Goal: Transaction & Acquisition: Purchase product/service

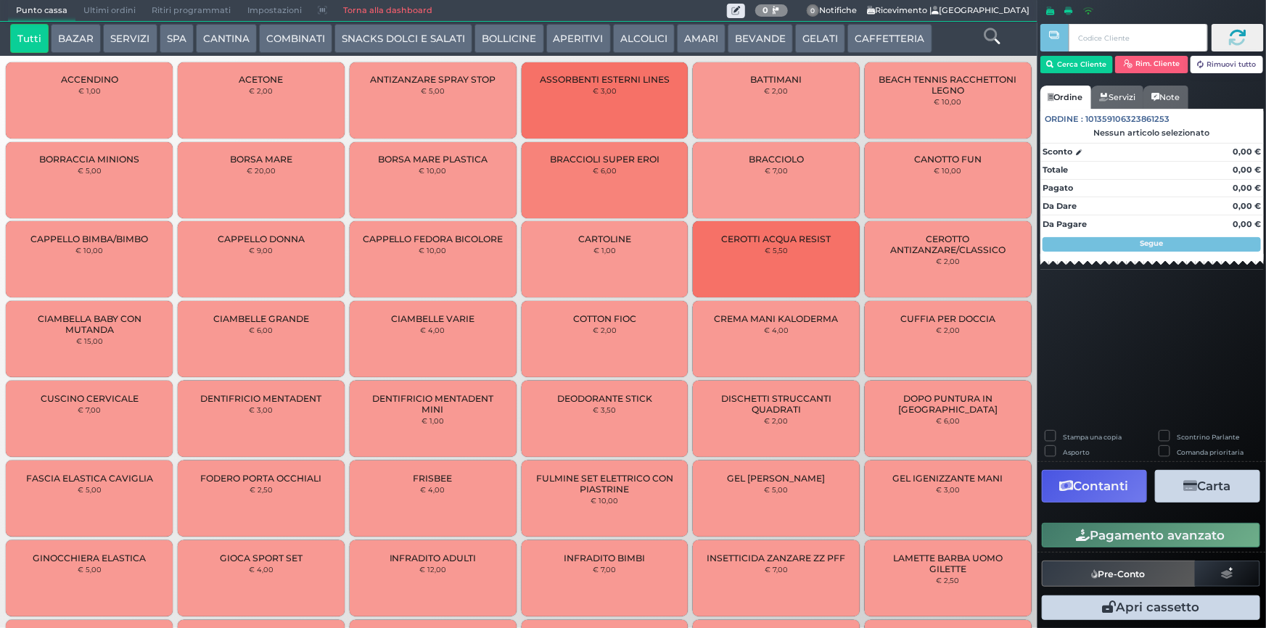
click at [109, 34] on button "SERVIZI" at bounding box center [130, 38] width 54 height 29
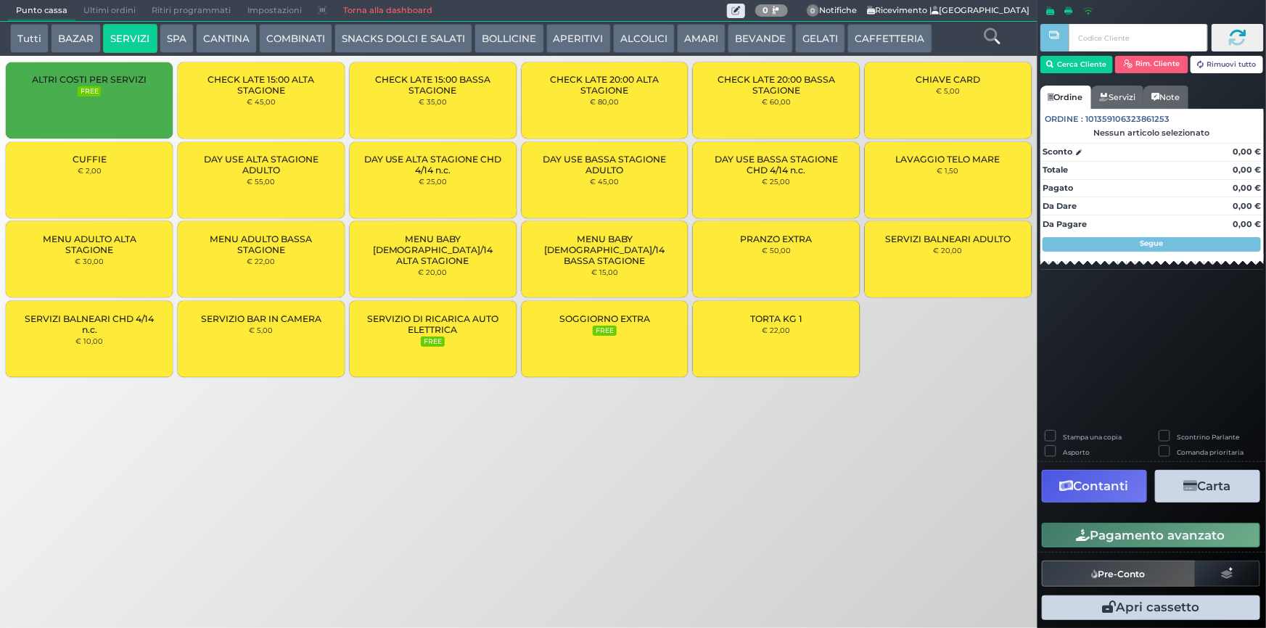
click at [114, 169] on div "CUFFIE € 2,00" at bounding box center [89, 180] width 167 height 76
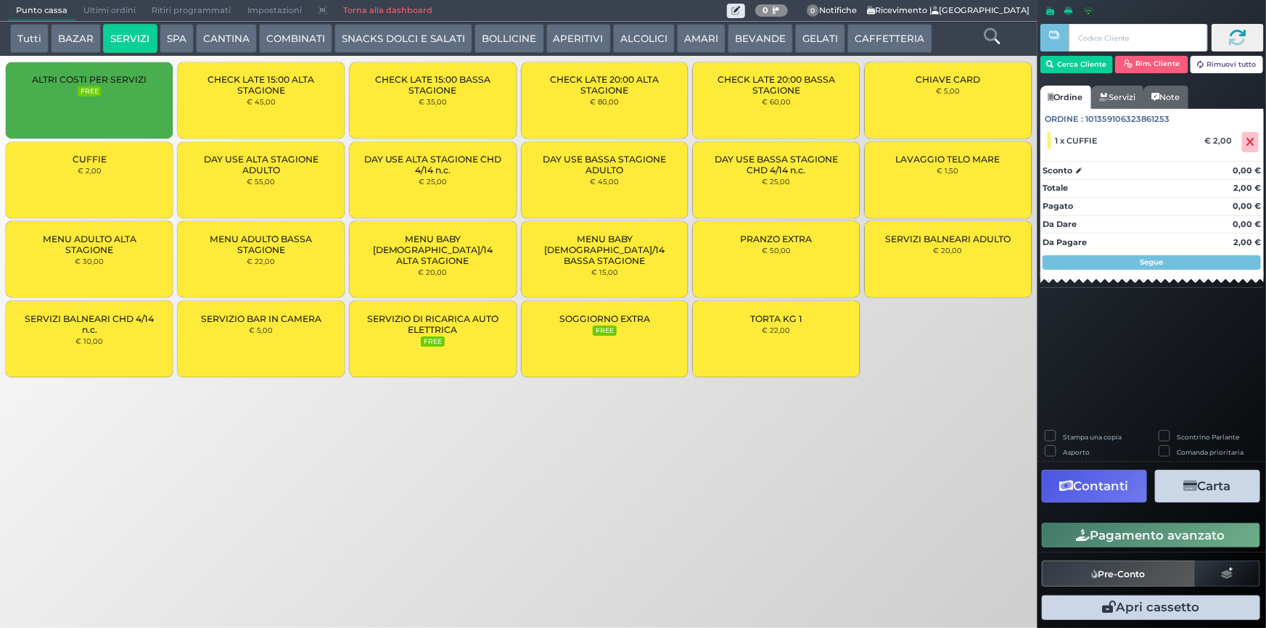
click at [766, 41] on button "BEVANDE" at bounding box center [760, 38] width 65 height 29
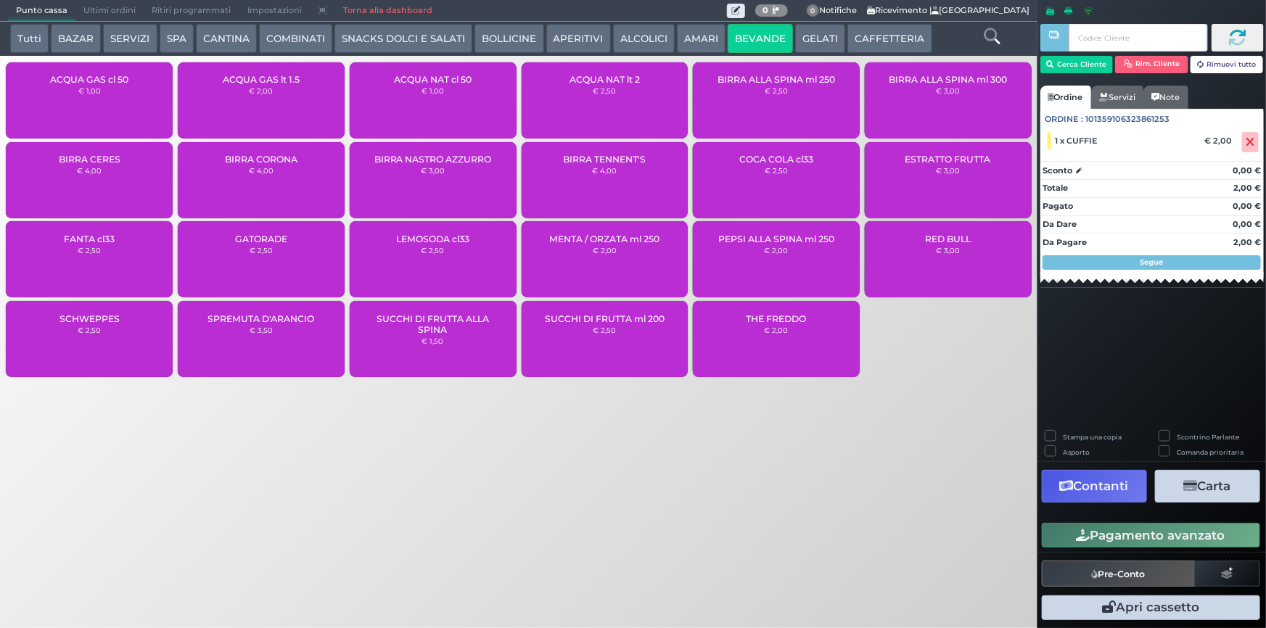
click at [613, 329] on small "€ 2,50" at bounding box center [604, 330] width 23 height 9
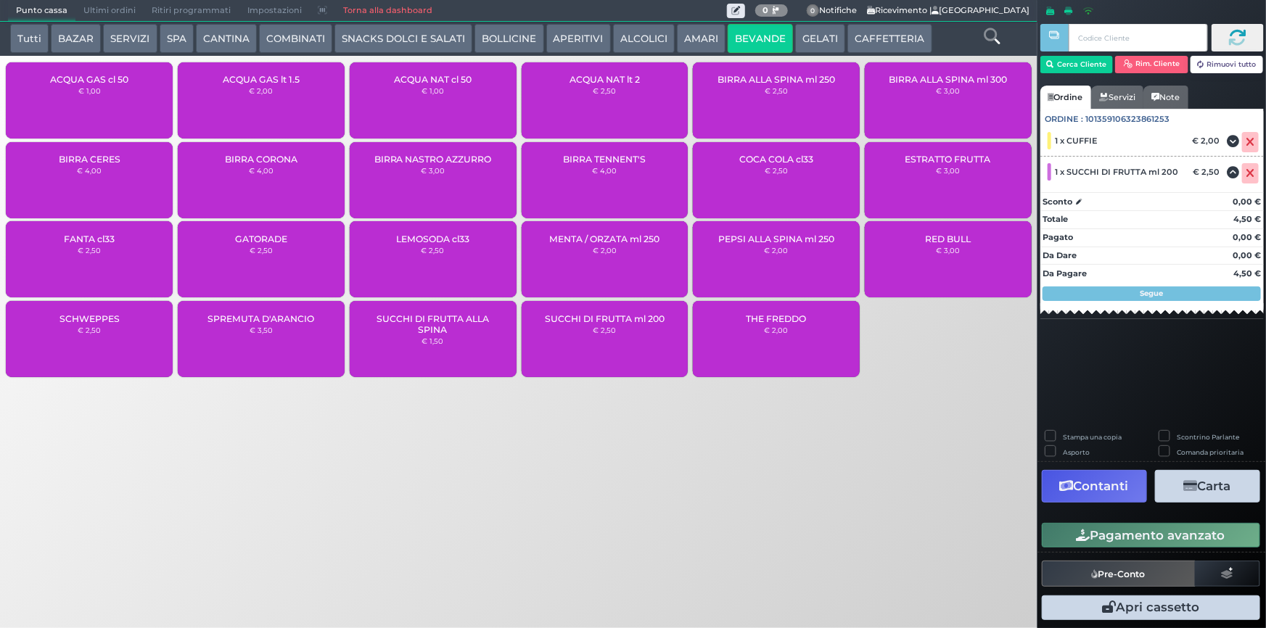
click at [812, 43] on button "GELATI" at bounding box center [820, 38] width 50 height 29
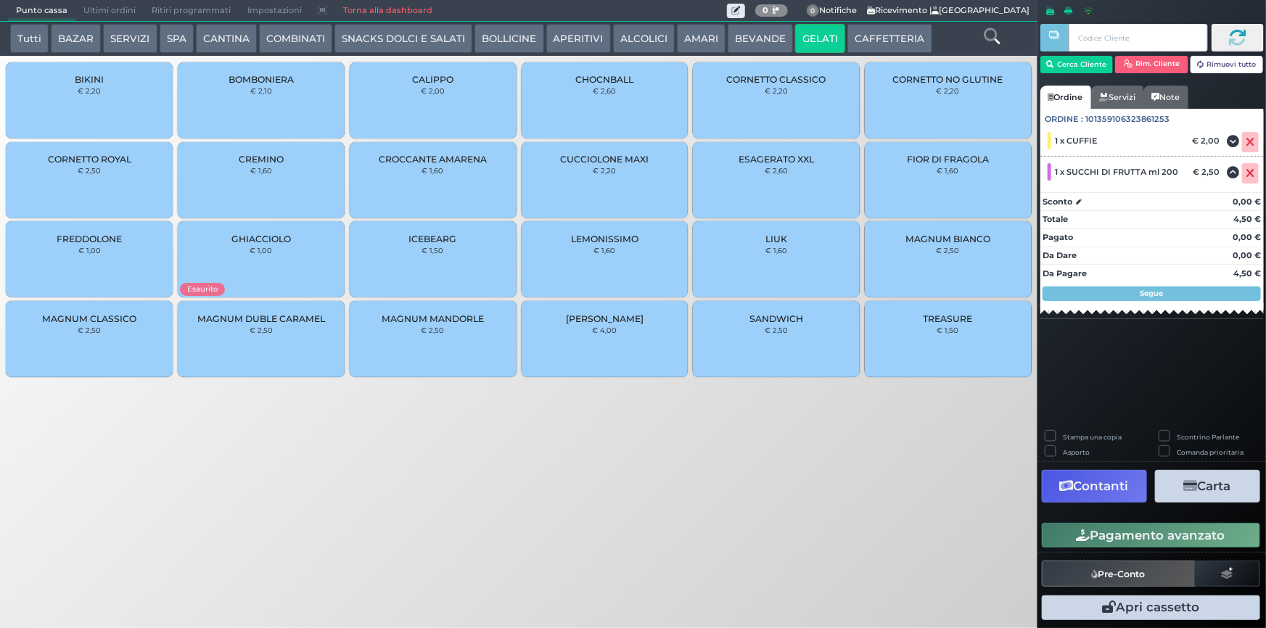
click at [258, 169] on small "€ 1,60" at bounding box center [261, 170] width 22 height 9
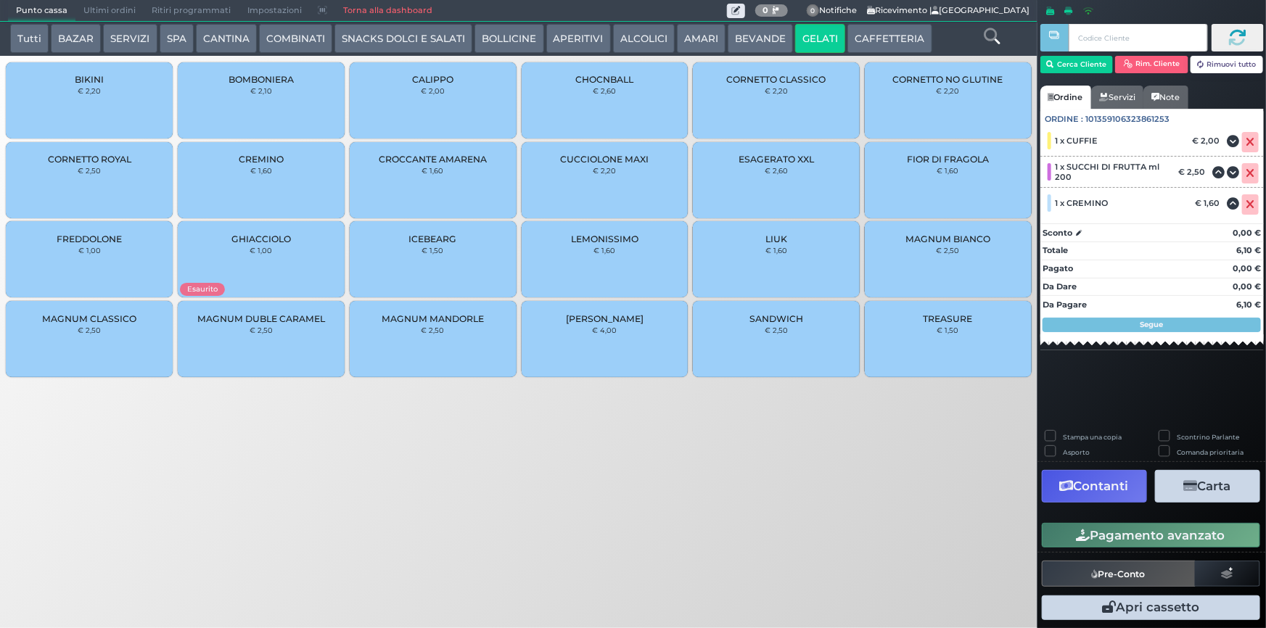
click at [739, 35] on button "BEVANDE" at bounding box center [760, 38] width 65 height 29
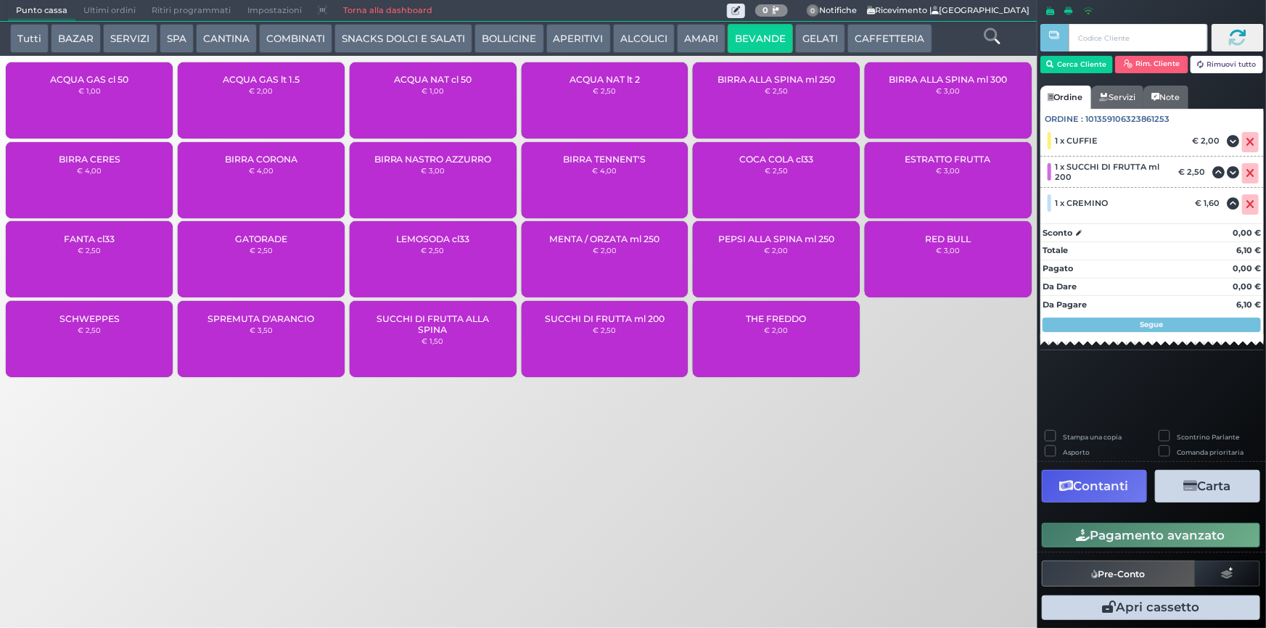
click at [588, 328] on div "SUCCHI DI FRUTTA ml 200 € 2,50" at bounding box center [605, 339] width 167 height 76
click at [430, 85] on div "ACQUA NAT cl 50 € 1,00" at bounding box center [433, 100] width 167 height 76
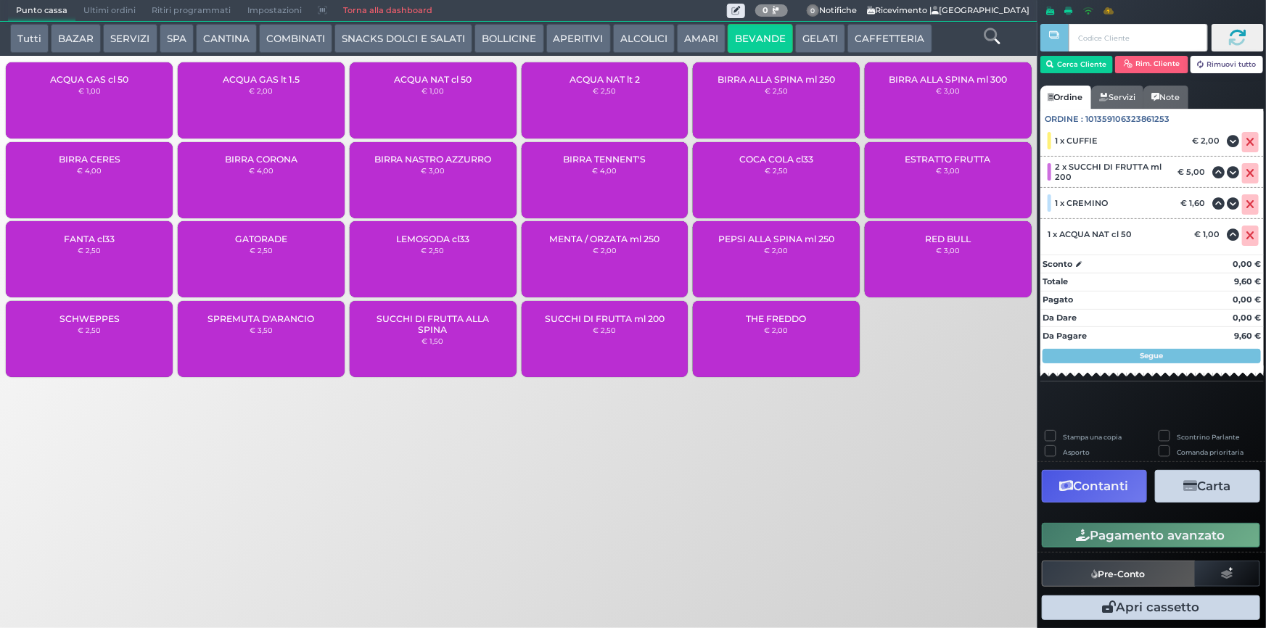
click at [430, 85] on div "ACQUA NAT cl 50 € 1,00" at bounding box center [433, 100] width 167 height 76
click at [623, 319] on span "SUCCHI DI FRUTTA ml 200" at bounding box center [605, 318] width 120 height 11
click at [430, 109] on div "ACQUA NAT cl 50 € 1,00" at bounding box center [433, 100] width 167 height 76
click at [633, 102] on div "ACQUA NAT lt 2 € 2,50" at bounding box center [605, 100] width 167 height 76
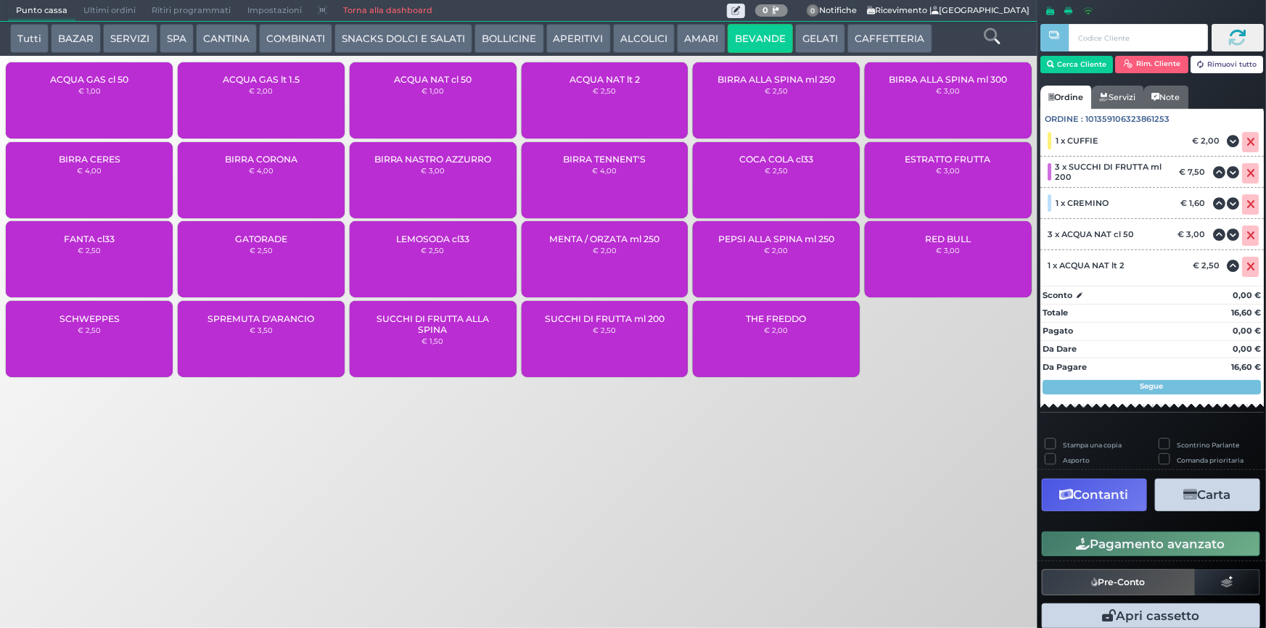
click at [608, 343] on div "SUCCHI DI FRUTTA ml 200 € 2,50" at bounding box center [605, 339] width 167 height 76
click at [434, 105] on div "ACQUA NAT cl 50 € 1,00" at bounding box center [433, 100] width 167 height 76
click at [635, 338] on div "SUCCHI DI FRUTTA ml 200 € 2,50" at bounding box center [605, 339] width 167 height 76
click at [1132, 59] on button "Rim. Cliente" at bounding box center [1151, 64] width 73 height 17
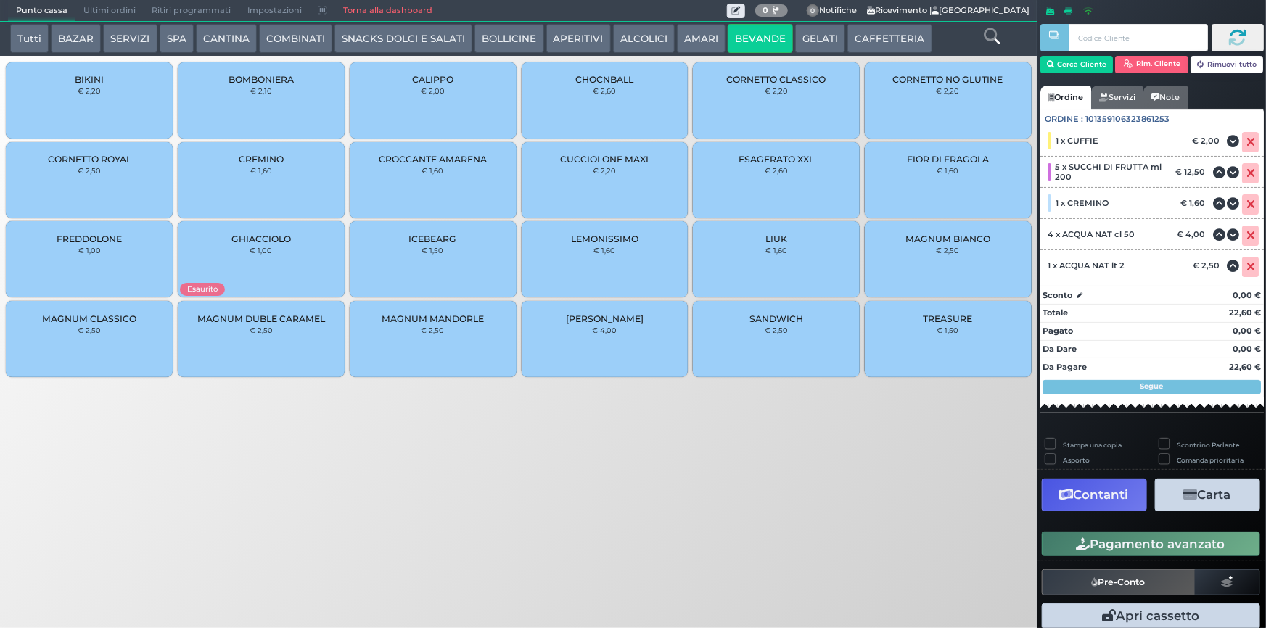
click at [1236, 32] on icon at bounding box center [1238, 38] width 18 height 18
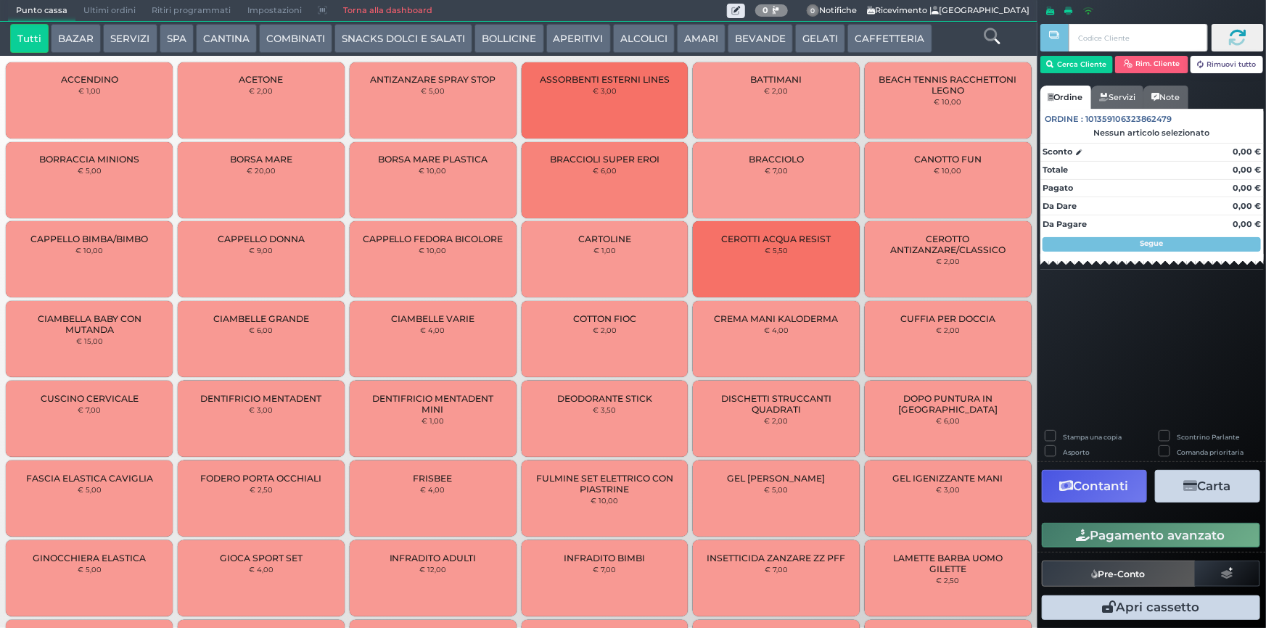
click at [171, 33] on button "SPA" at bounding box center [177, 38] width 34 height 29
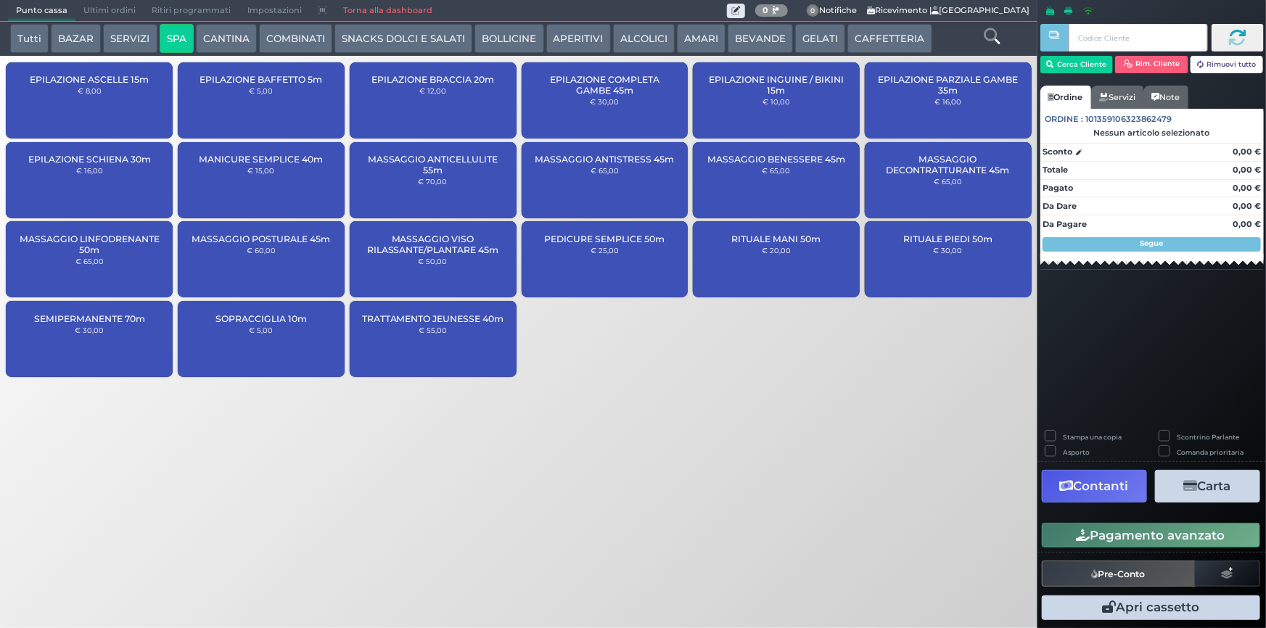
click at [955, 181] on small "€ 65,00" at bounding box center [948, 181] width 28 height 9
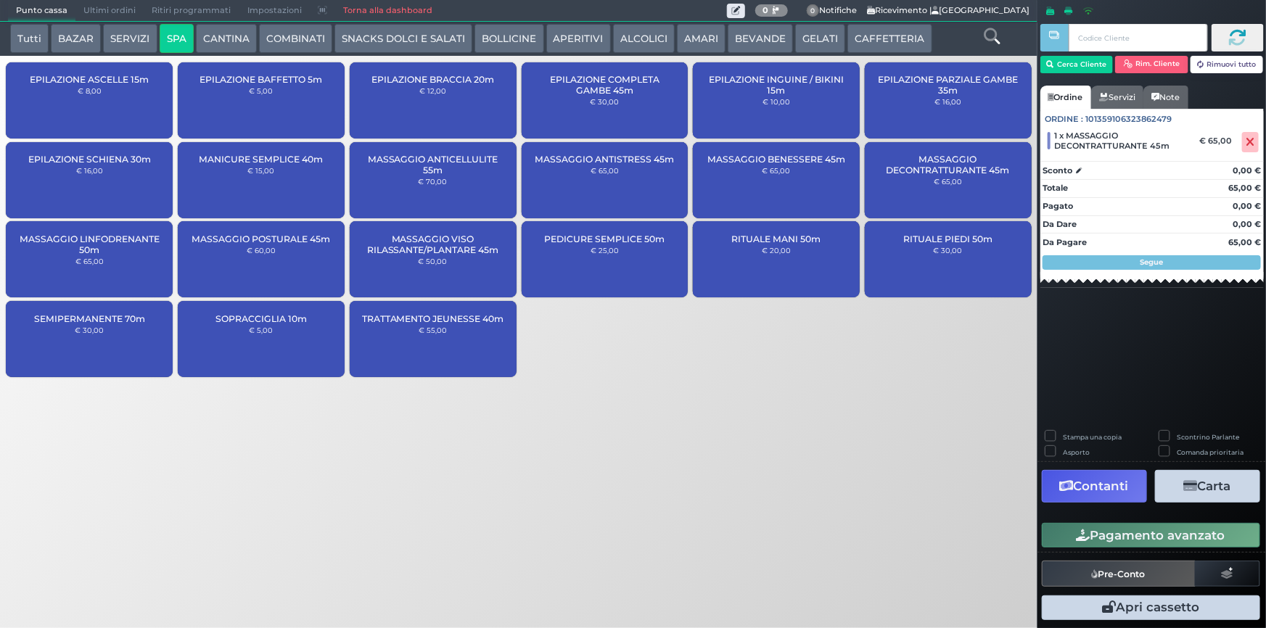
click at [1105, 539] on button "Pagamento avanzato" at bounding box center [1151, 535] width 218 height 25
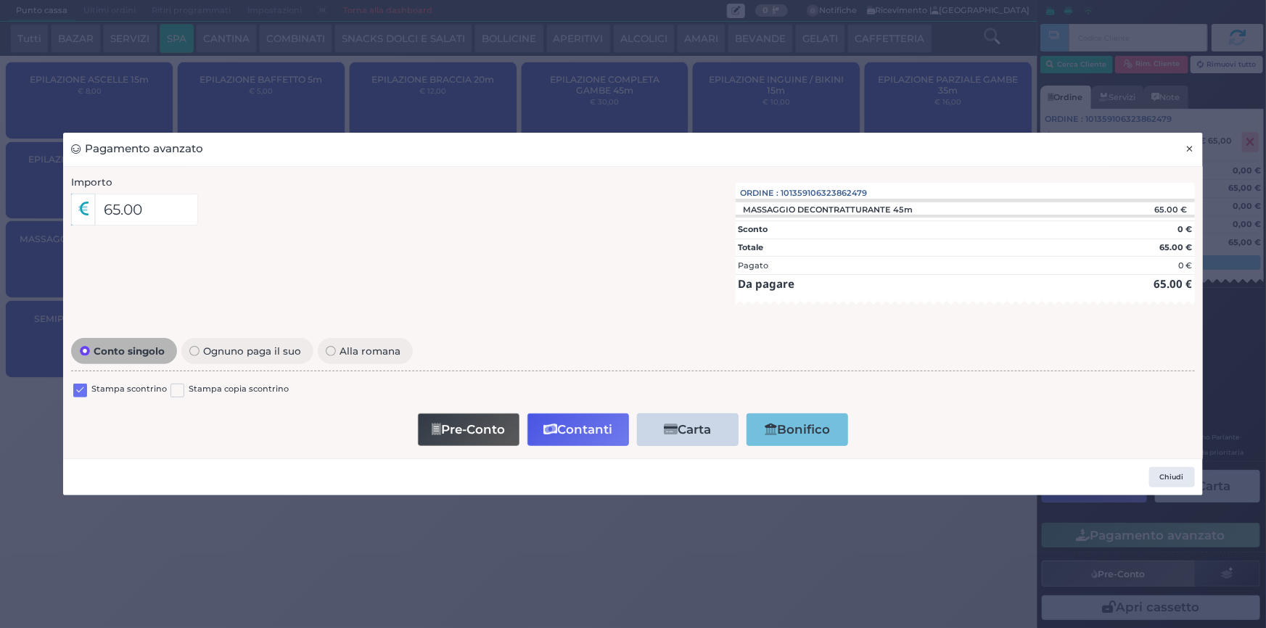
click at [1194, 145] on span "×" at bounding box center [1190, 149] width 9 height 16
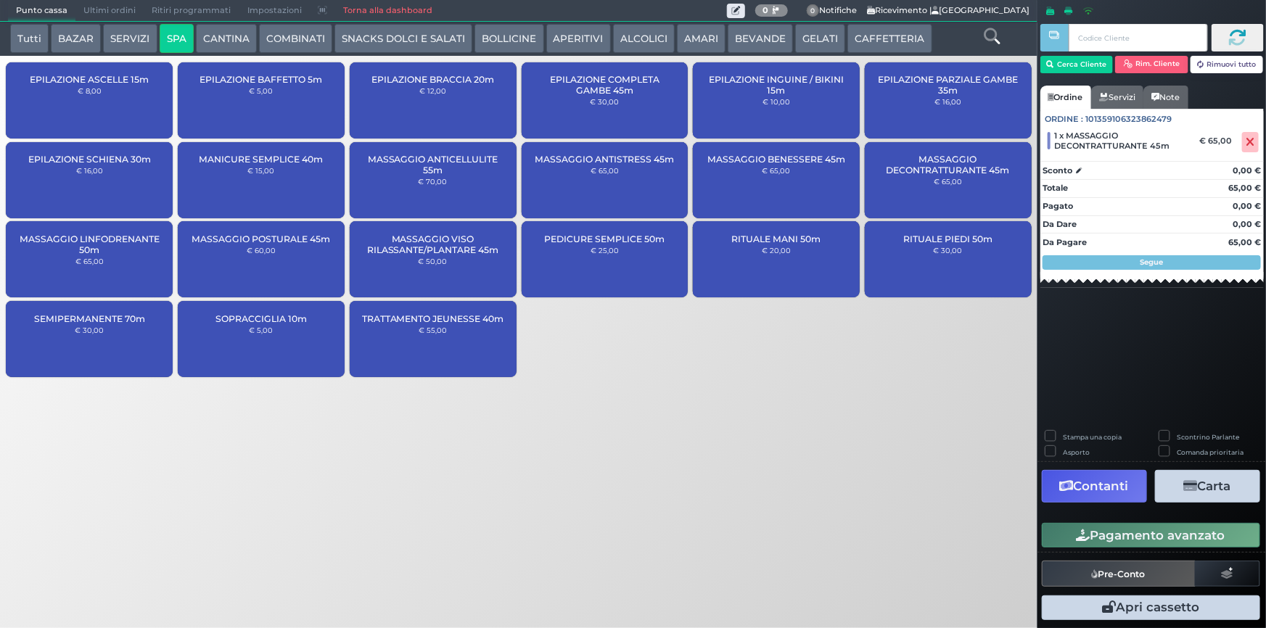
click at [1063, 434] on label "Stampa una copia" at bounding box center [1092, 436] width 59 height 9
checkbox input "true"
drag, startPoint x: 1196, startPoint y: 483, endPoint x: 1197, endPoint y: 473, distance: 10.3
click at [1195, 483] on icon "button" at bounding box center [1191, 486] width 14 height 12
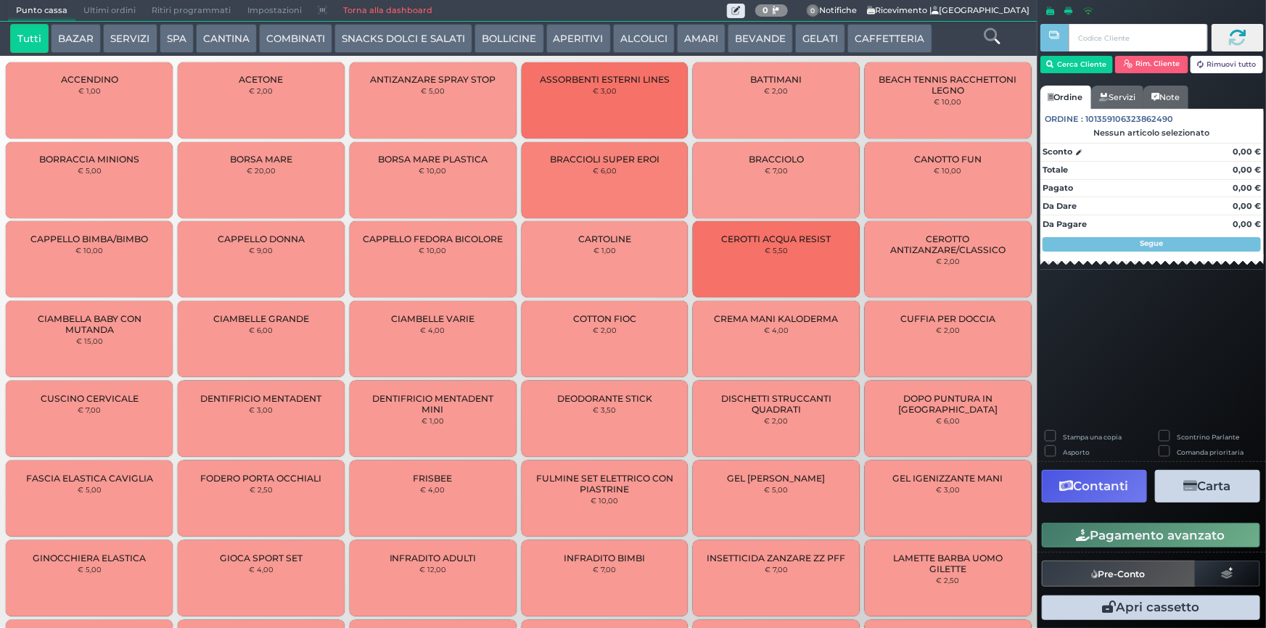
click at [89, 36] on button "BAZAR" at bounding box center [76, 38] width 50 height 29
click at [112, 42] on button "SERVIZI" at bounding box center [130, 38] width 54 height 29
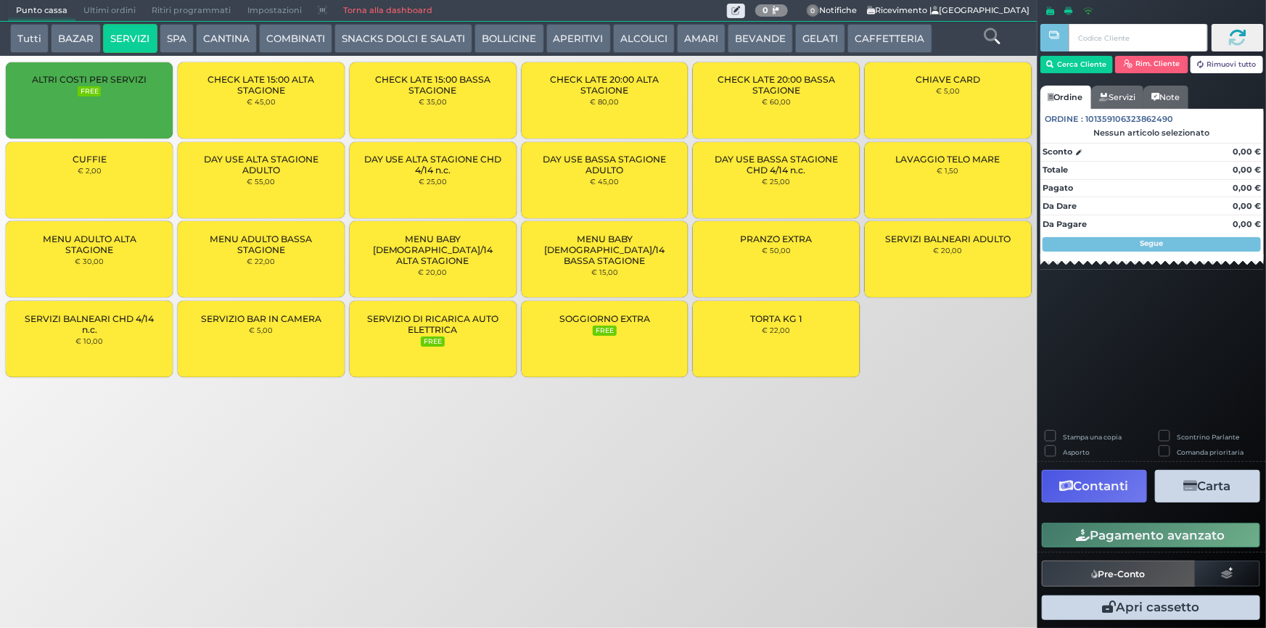
click at [130, 197] on div "CUFFIE € 2,00" at bounding box center [89, 180] width 167 height 76
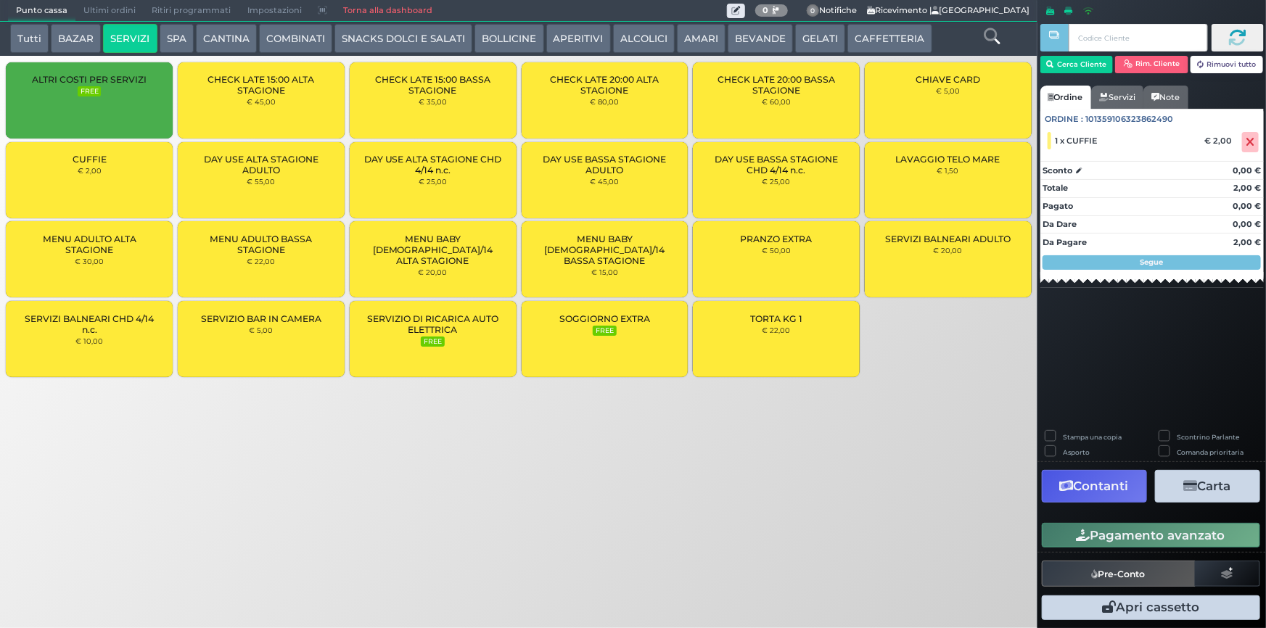
click at [746, 30] on button "BEVANDE" at bounding box center [760, 38] width 65 height 29
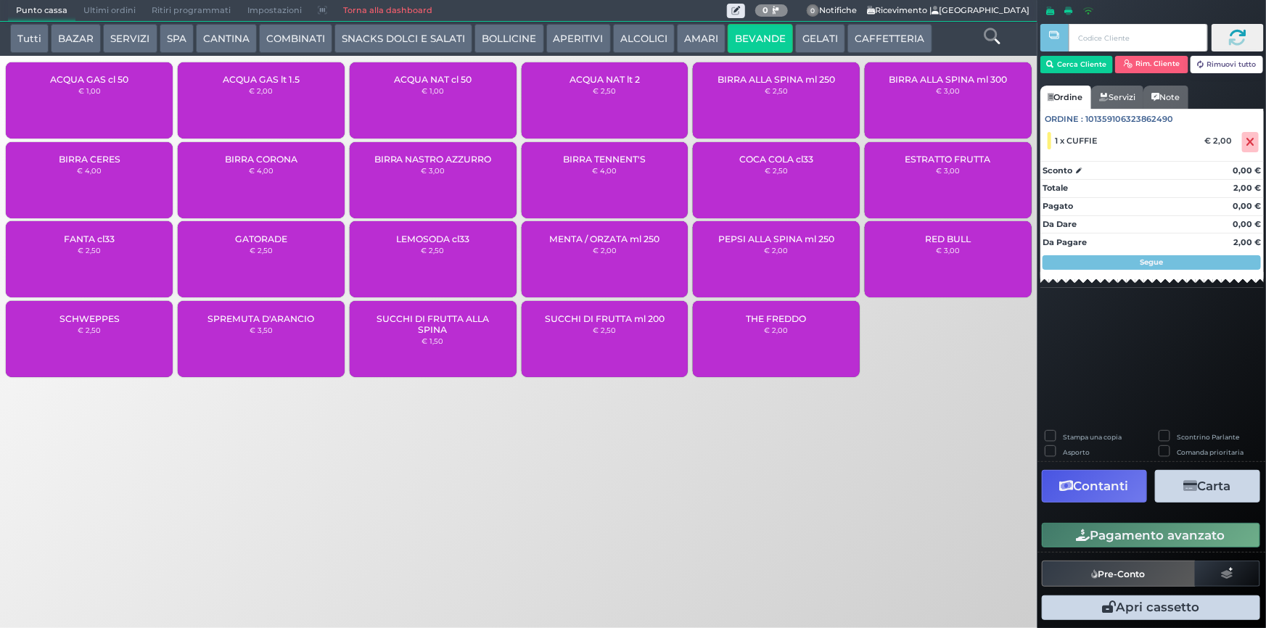
click at [612, 361] on div "SUCCHI DI FRUTTA ml 200 € 2,50" at bounding box center [605, 339] width 167 height 76
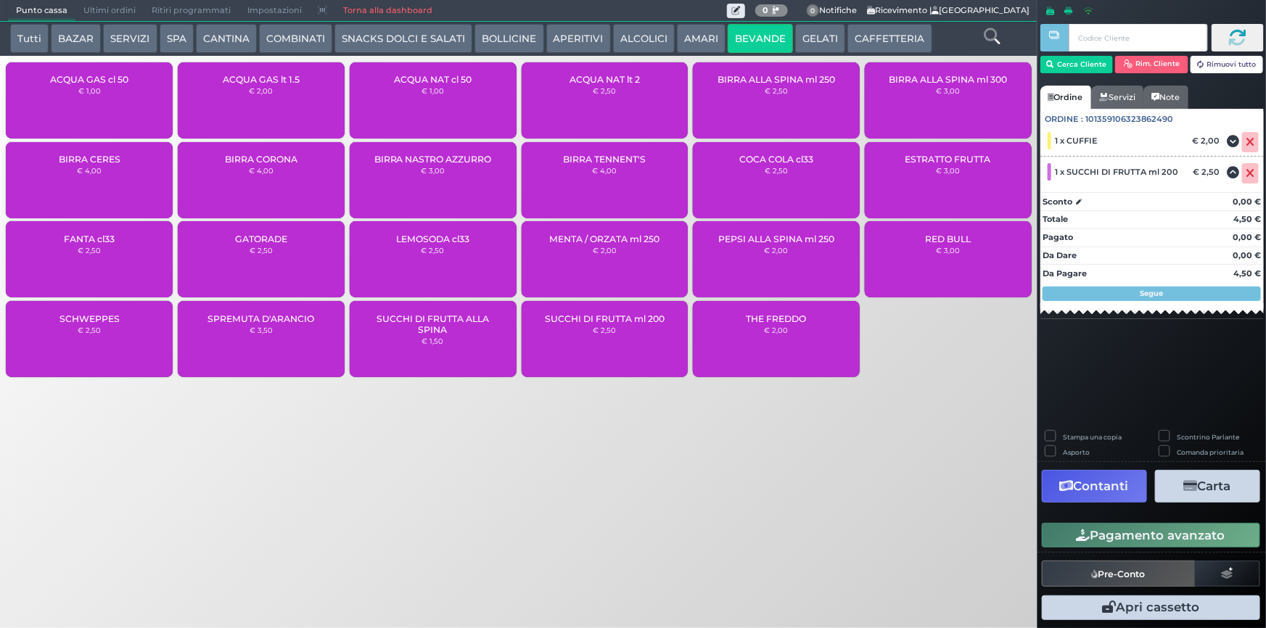
click at [804, 29] on button "GELATI" at bounding box center [820, 38] width 50 height 29
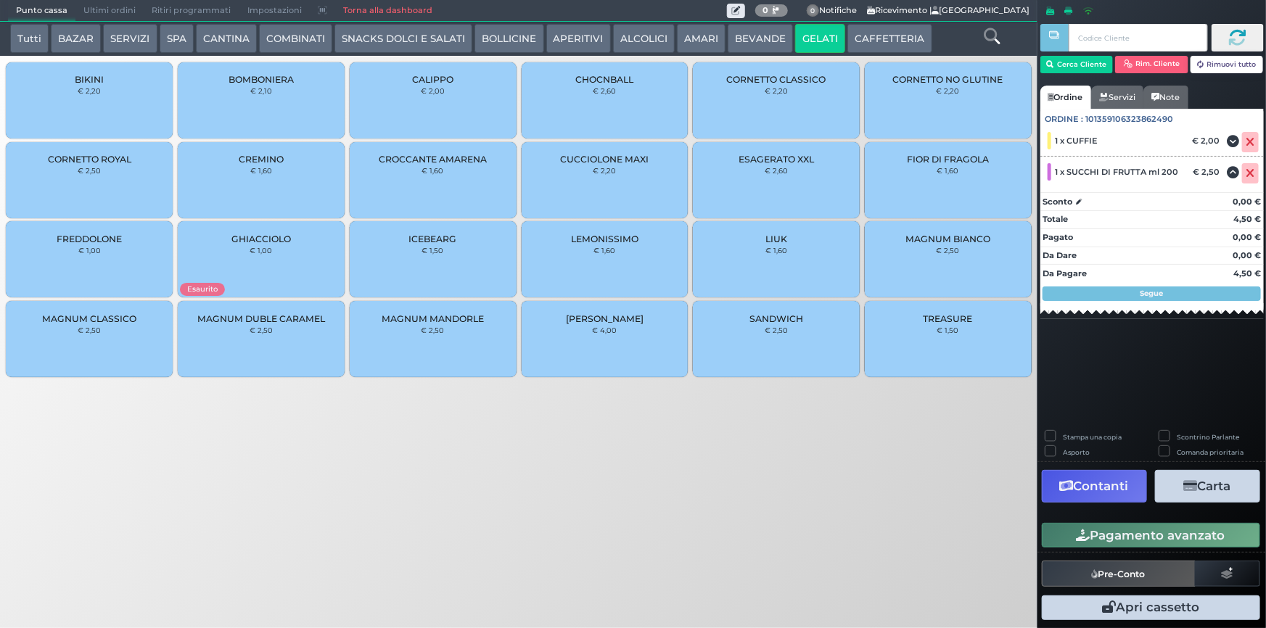
click at [303, 172] on div "CREMINO € 1,60" at bounding box center [261, 180] width 167 height 76
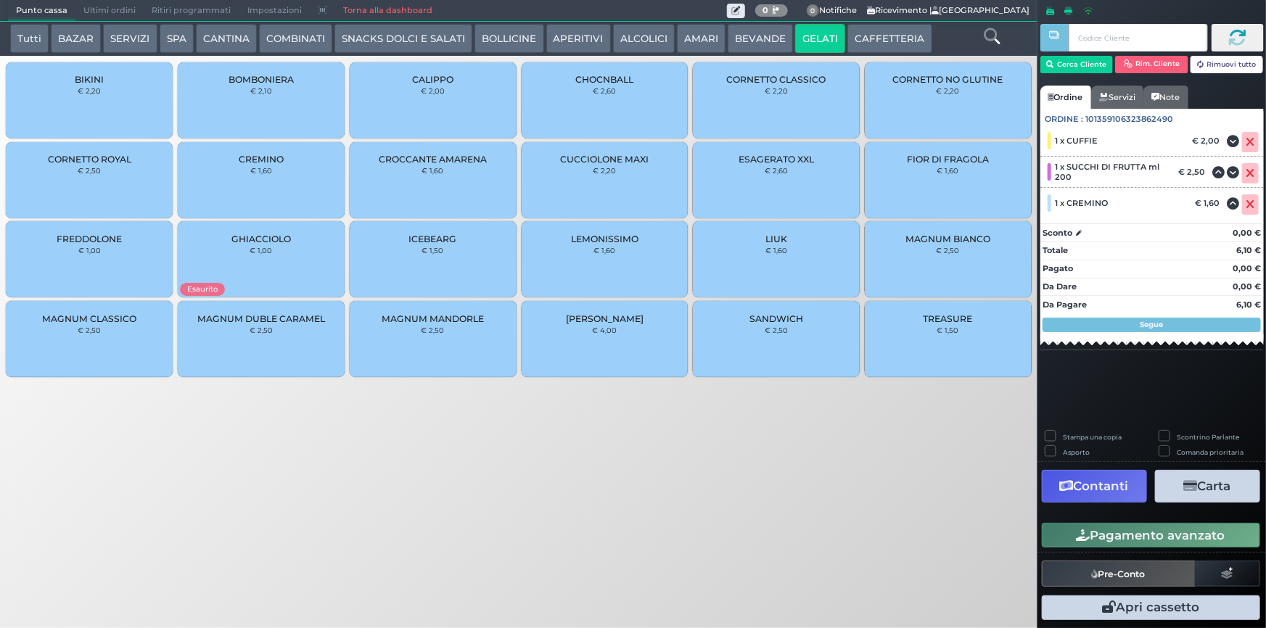
click at [750, 46] on button "BEVANDE" at bounding box center [760, 38] width 65 height 29
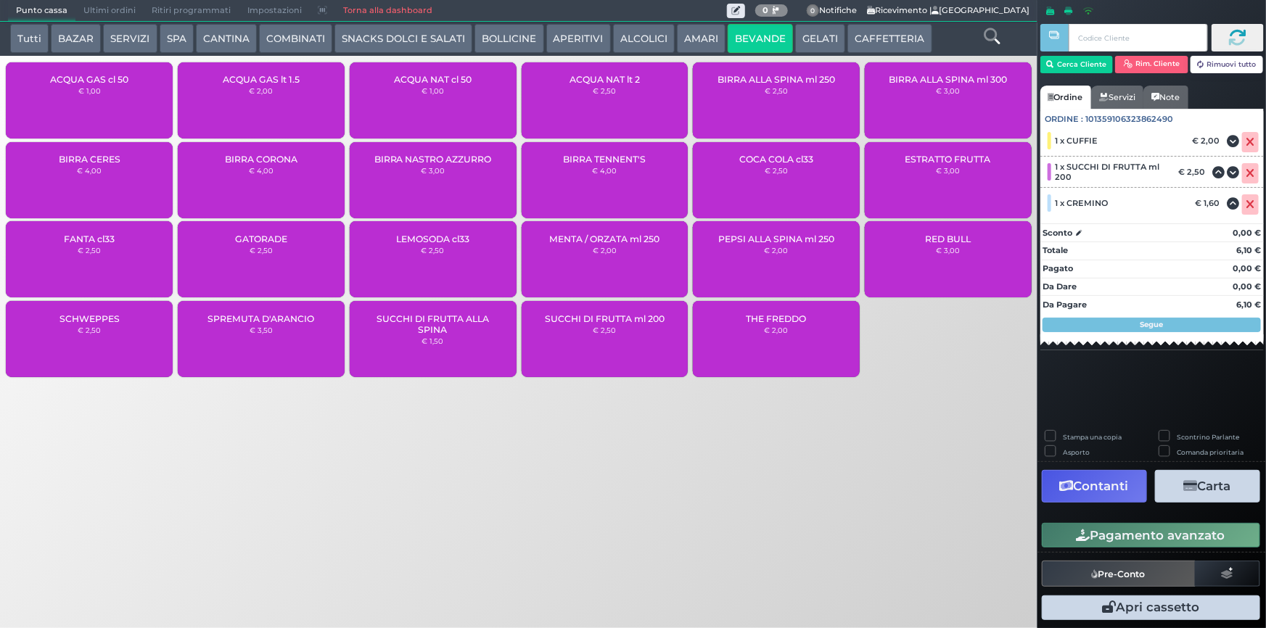
click at [589, 326] on div "SUCCHI DI FRUTTA ml 200 € 2,50" at bounding box center [605, 339] width 167 height 76
click at [454, 101] on div "ACQUA NAT cl 50 € 1,00" at bounding box center [433, 100] width 167 height 76
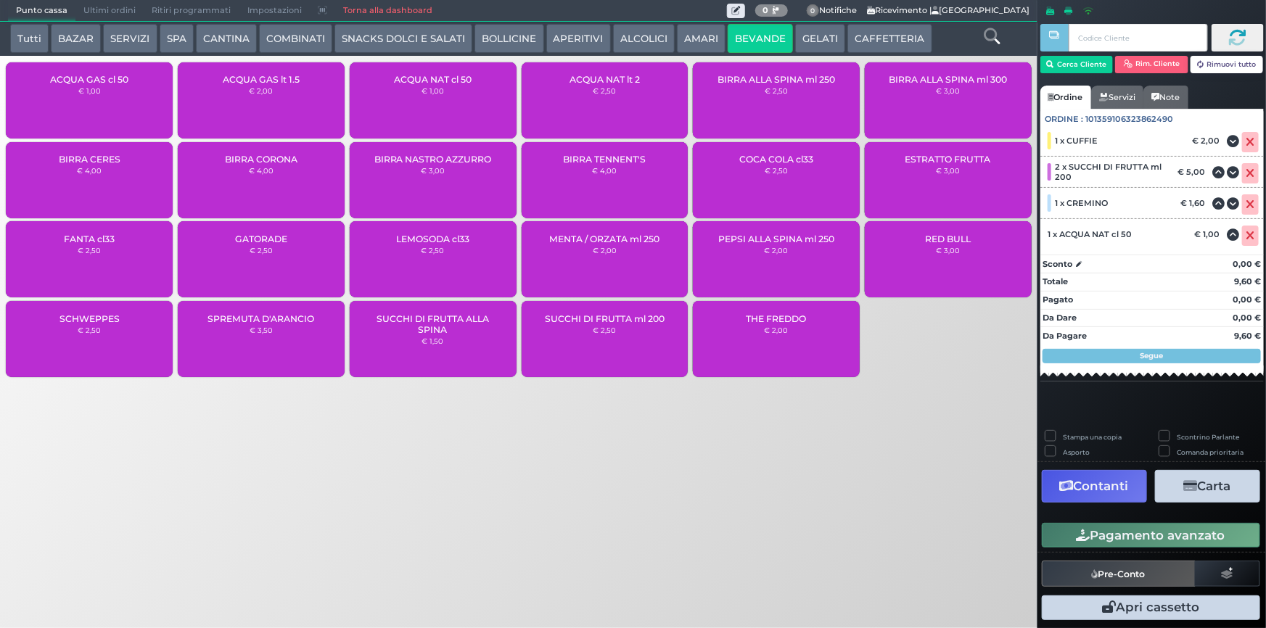
click at [799, 28] on button "GELATI" at bounding box center [820, 38] width 50 height 29
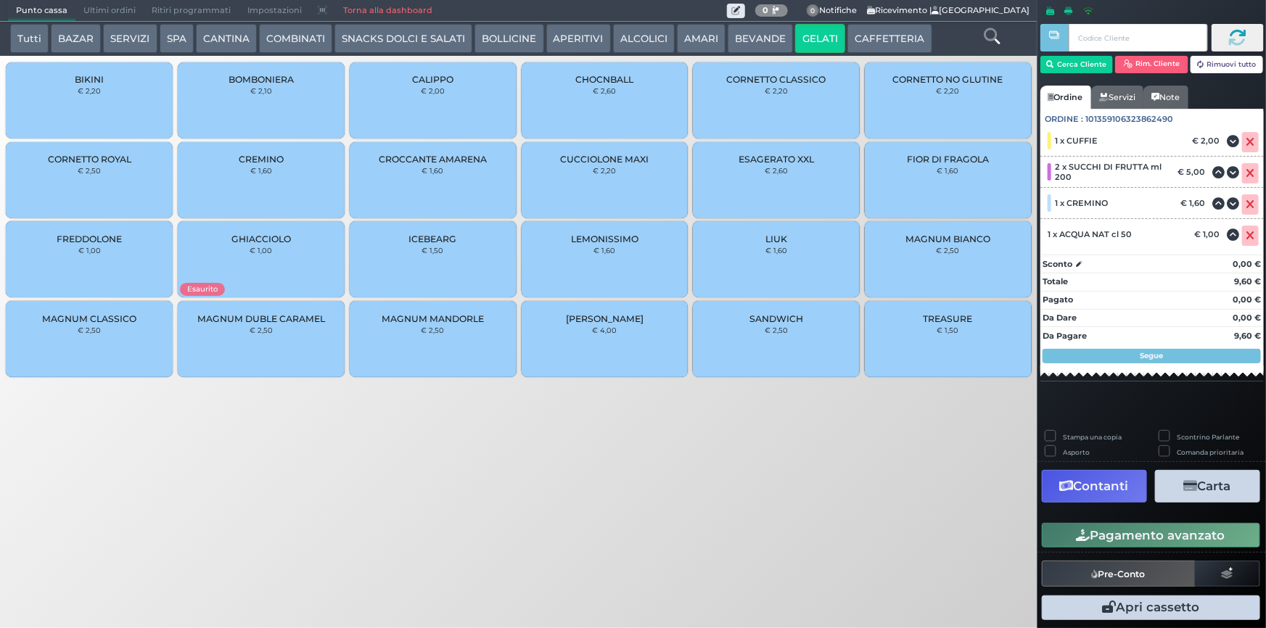
click at [274, 176] on div "CREMINO € 1,60" at bounding box center [261, 180] width 167 height 76
click at [739, 36] on button "BEVANDE" at bounding box center [760, 38] width 65 height 29
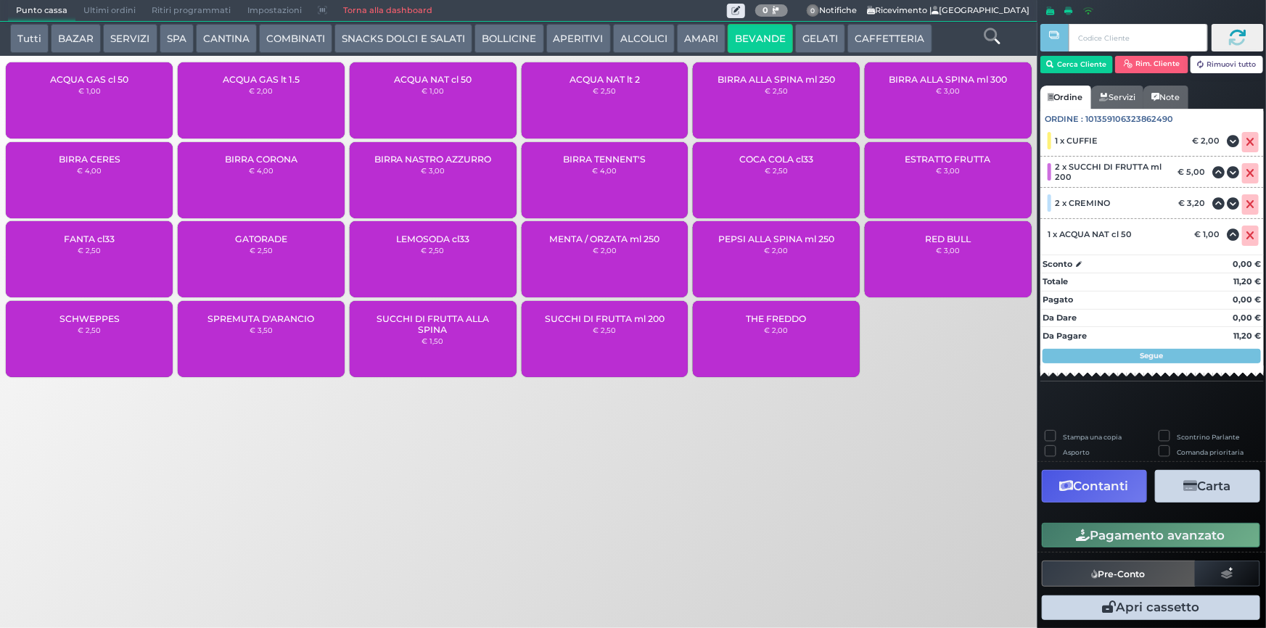
click at [461, 117] on div "ACQUA NAT cl 50 € 1,00" at bounding box center [433, 100] width 167 height 76
click at [590, 313] on span "SUCCHI DI FRUTTA ml 200" at bounding box center [605, 318] width 120 height 11
click at [433, 83] on span "ACQUA NAT cl 50" at bounding box center [433, 79] width 78 height 11
click at [595, 97] on div "ACQUA NAT lt 2 € 2,50" at bounding box center [605, 100] width 167 height 76
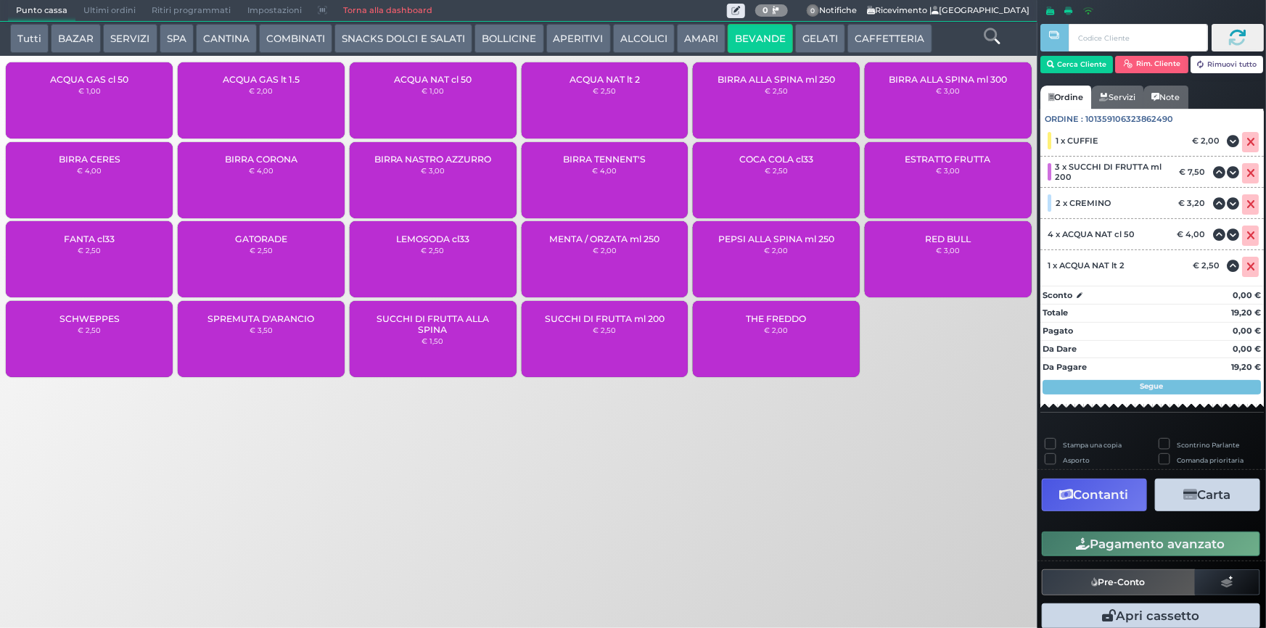
click at [610, 319] on span "SUCCHI DI FRUTTA ml 200" at bounding box center [605, 318] width 120 height 11
click at [459, 102] on div "ACQUA NAT cl 50 € 1,00" at bounding box center [433, 100] width 167 height 76
click at [577, 329] on div "SUCCHI DI FRUTTA ml 200 € 2,50" at bounding box center [605, 339] width 167 height 76
click at [1063, 443] on label "Stampa una copia" at bounding box center [1092, 444] width 59 height 9
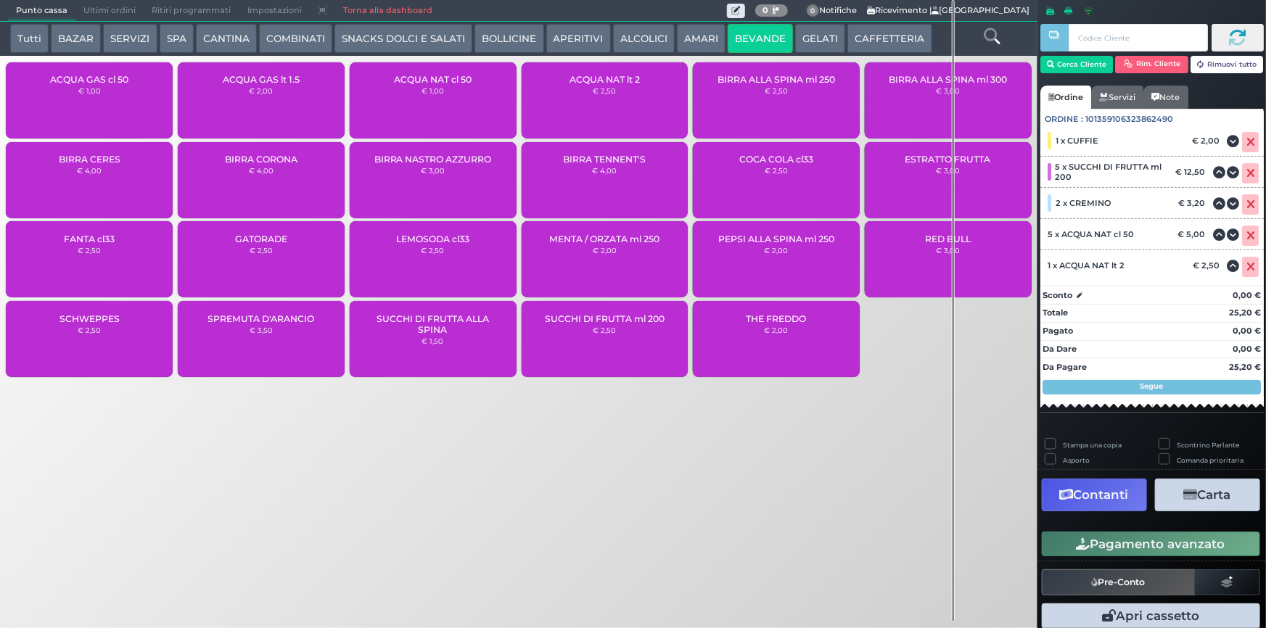
checkbox input "true"
click at [1199, 491] on button "Carta" at bounding box center [1207, 495] width 105 height 33
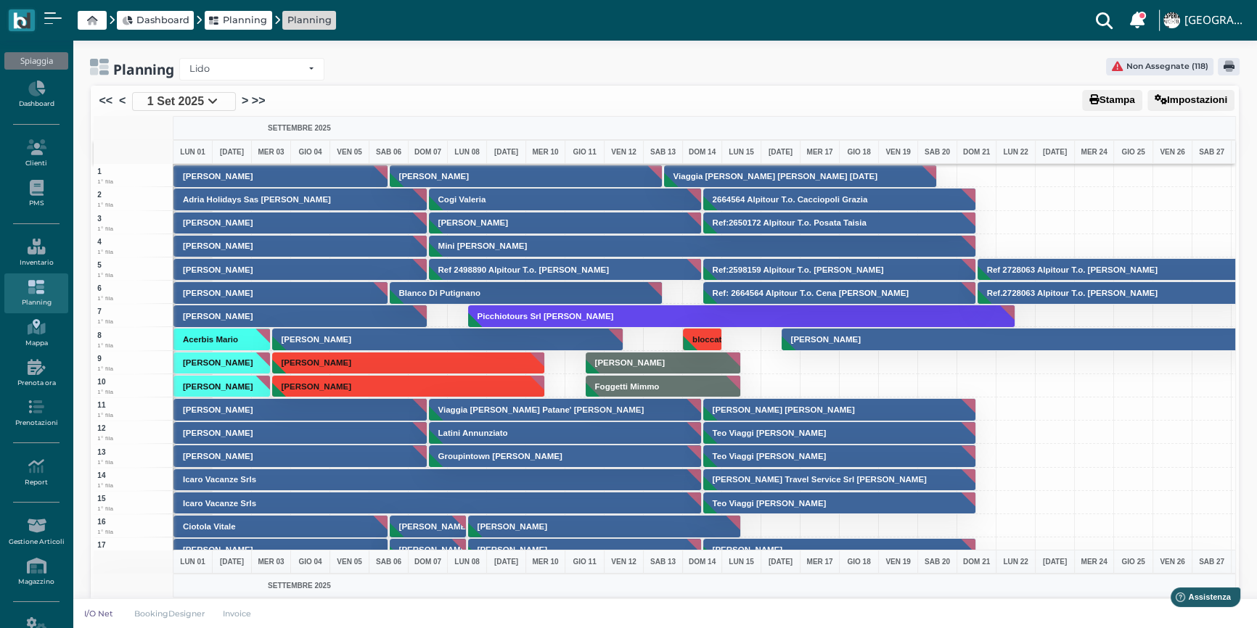
click at [44, 320] on icon at bounding box center [35, 327] width 63 height 16
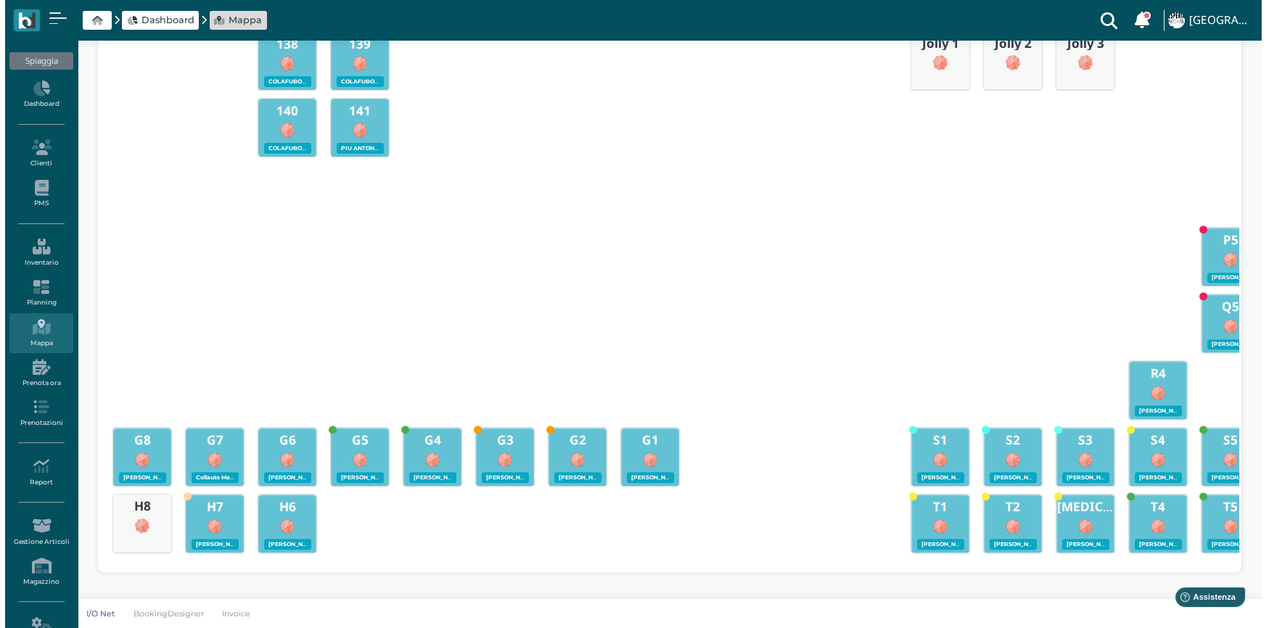
scroll to position [0, 674]
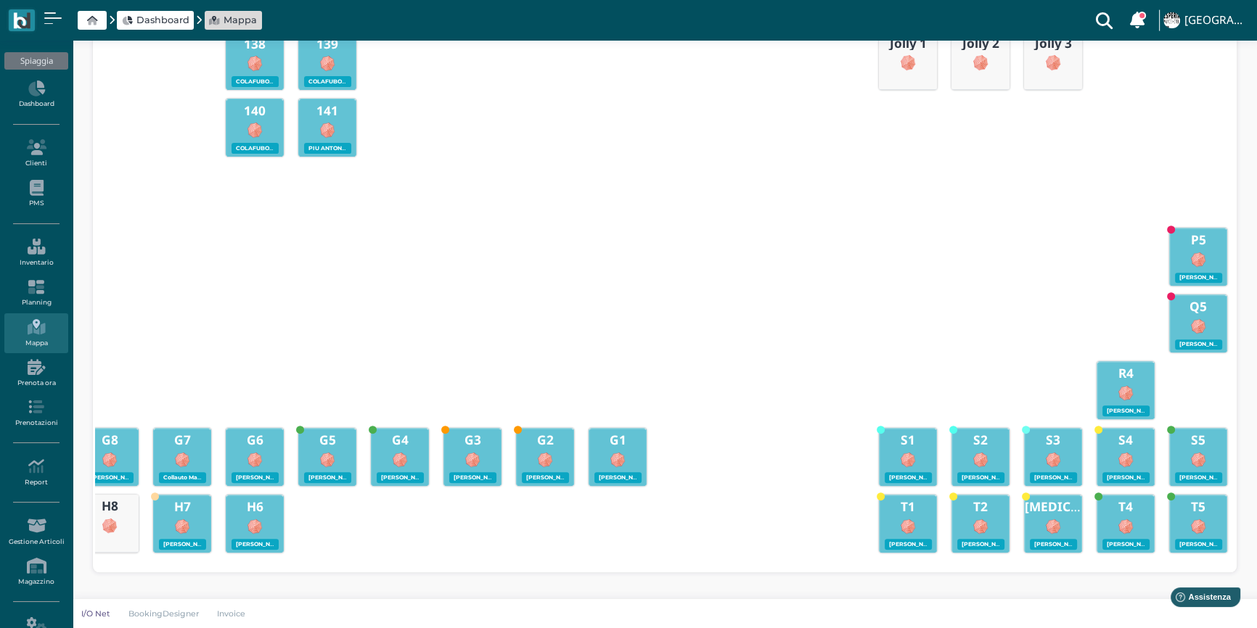
click at [911, 505] on div "T1 [PERSON_NAME] - 00:00 - 3" at bounding box center [907, 523] width 57 height 54
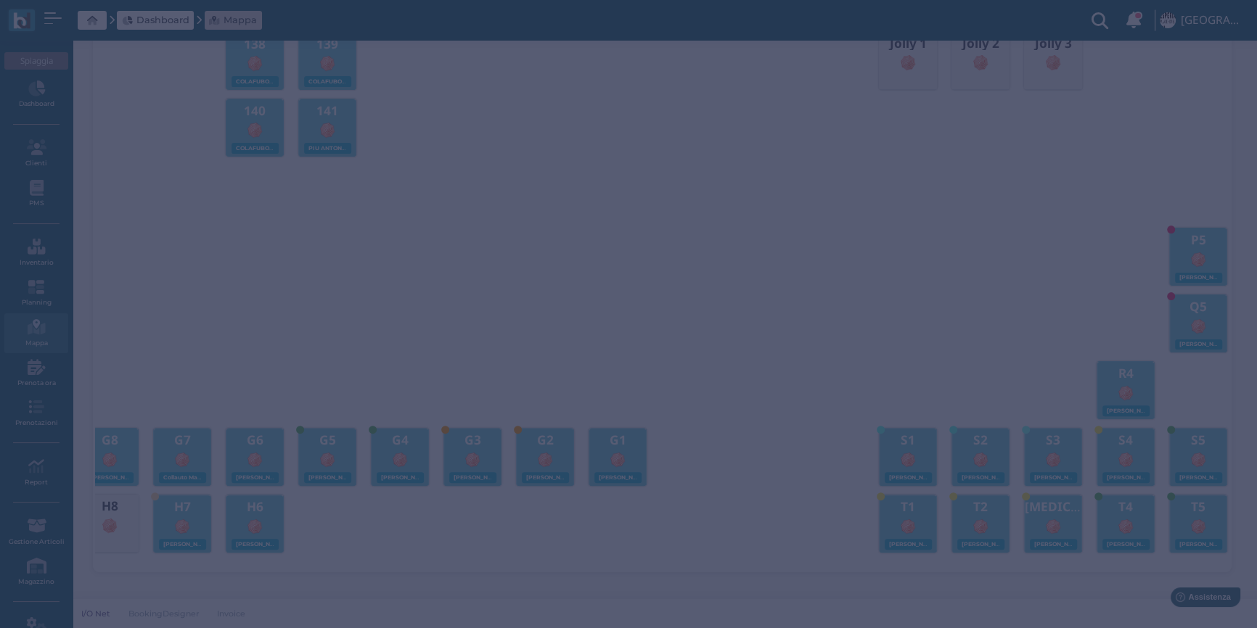
scroll to position [0, 668]
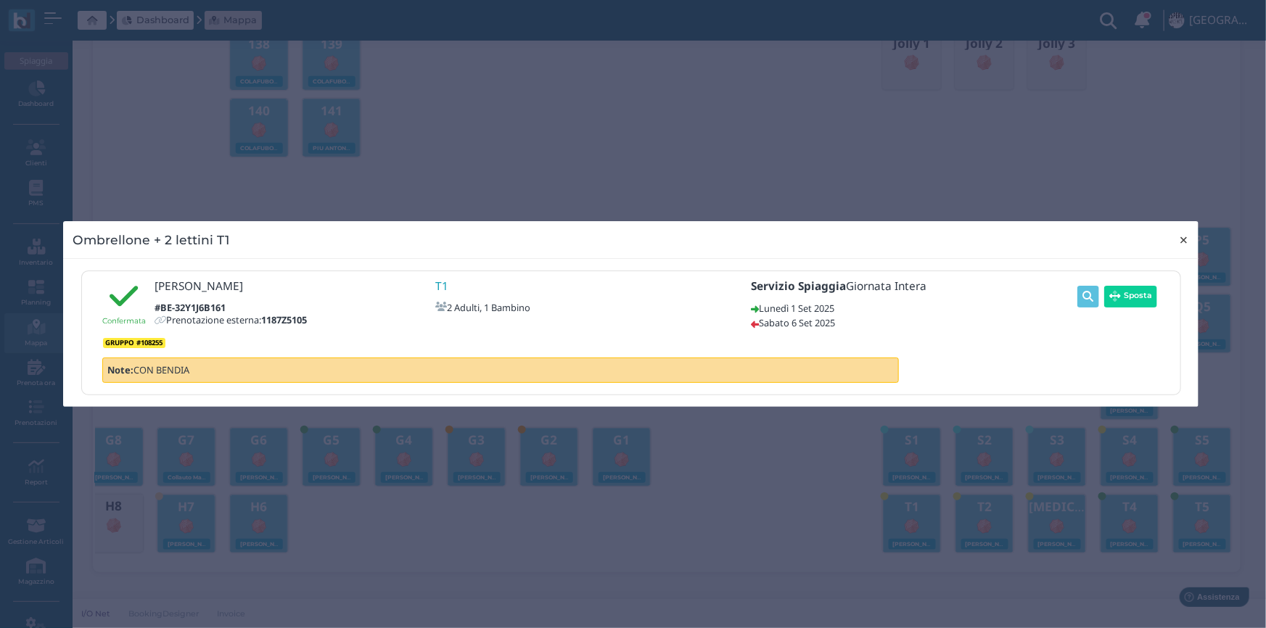
click at [1183, 240] on span "×" at bounding box center [1184, 240] width 11 height 19
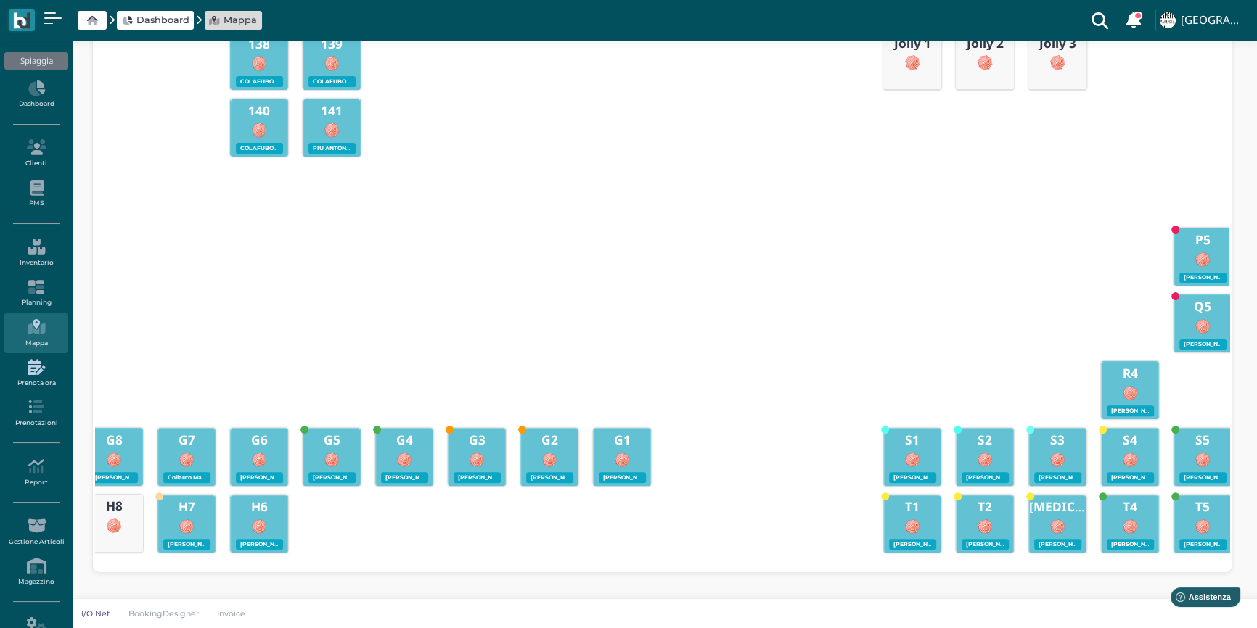
scroll to position [0, 662]
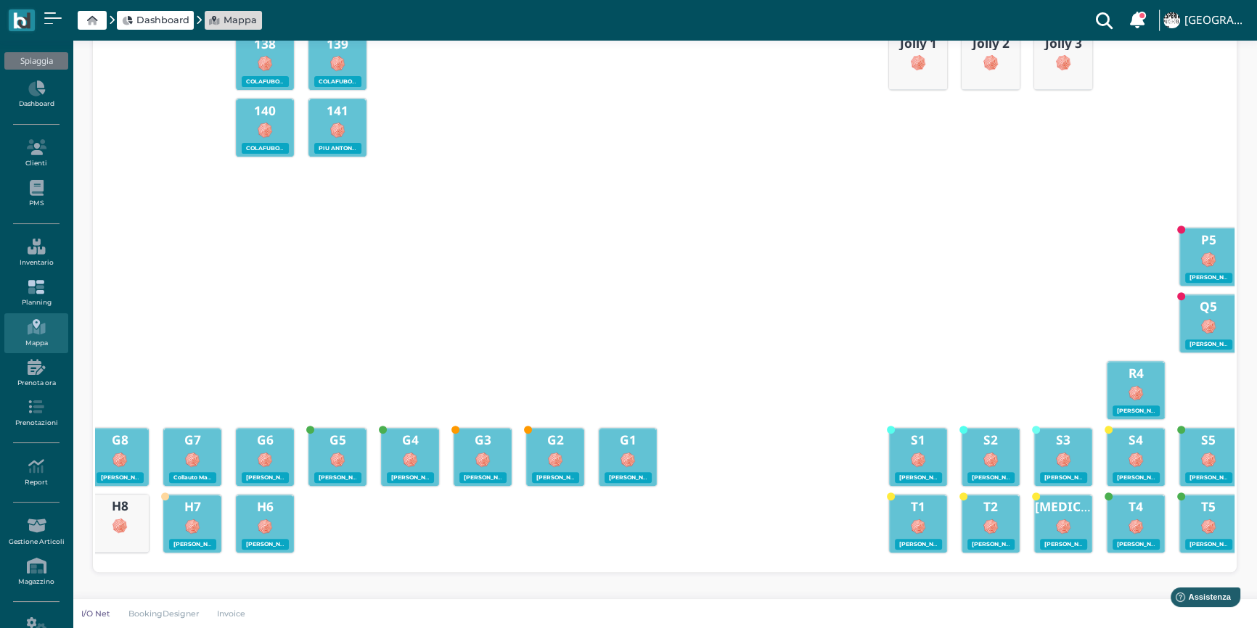
click at [46, 295] on link "Planning" at bounding box center [35, 294] width 63 height 40
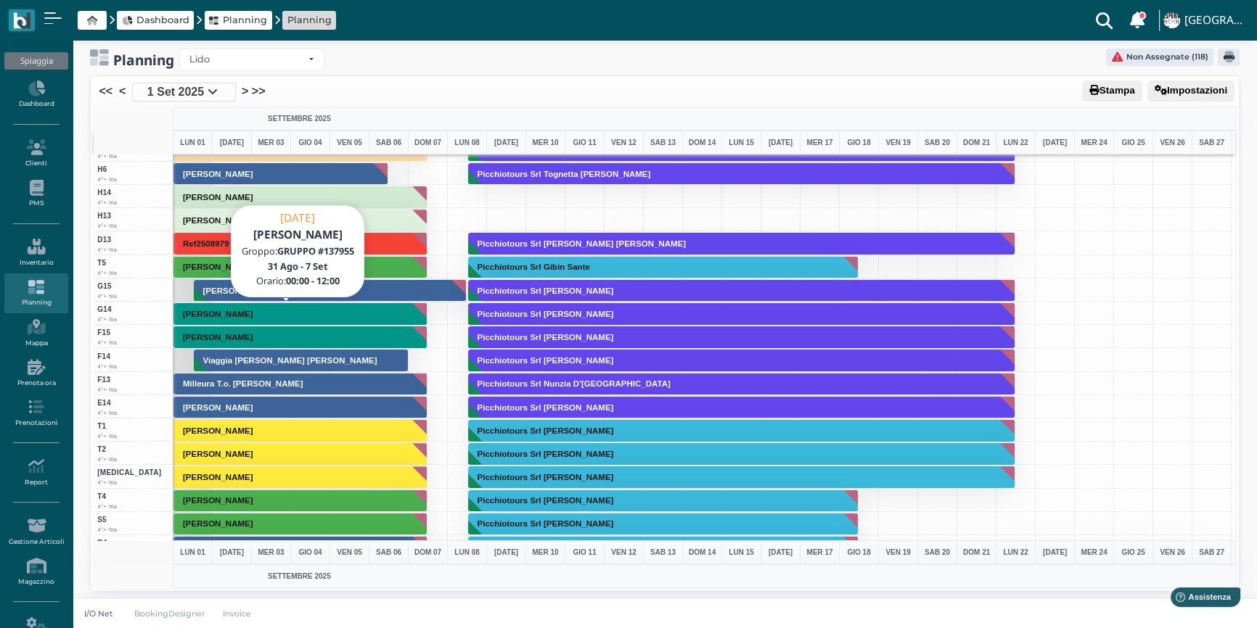
scroll to position [3873, 0]
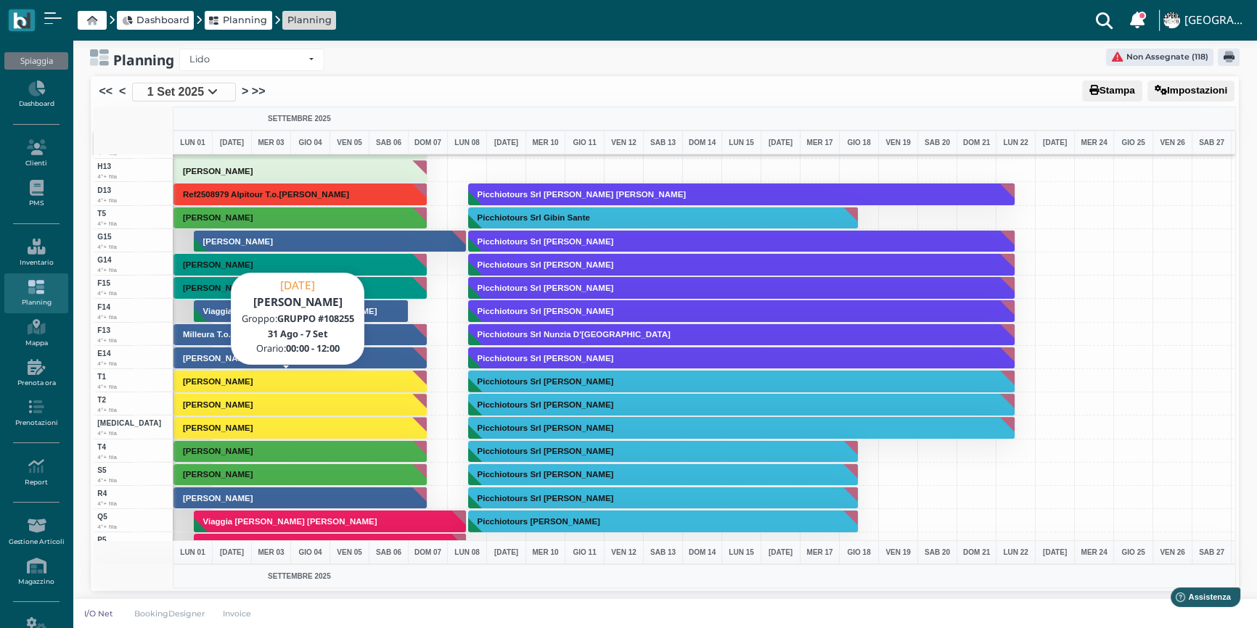
click at [316, 372] on button "[PERSON_NAME]" at bounding box center [300, 381] width 254 height 23
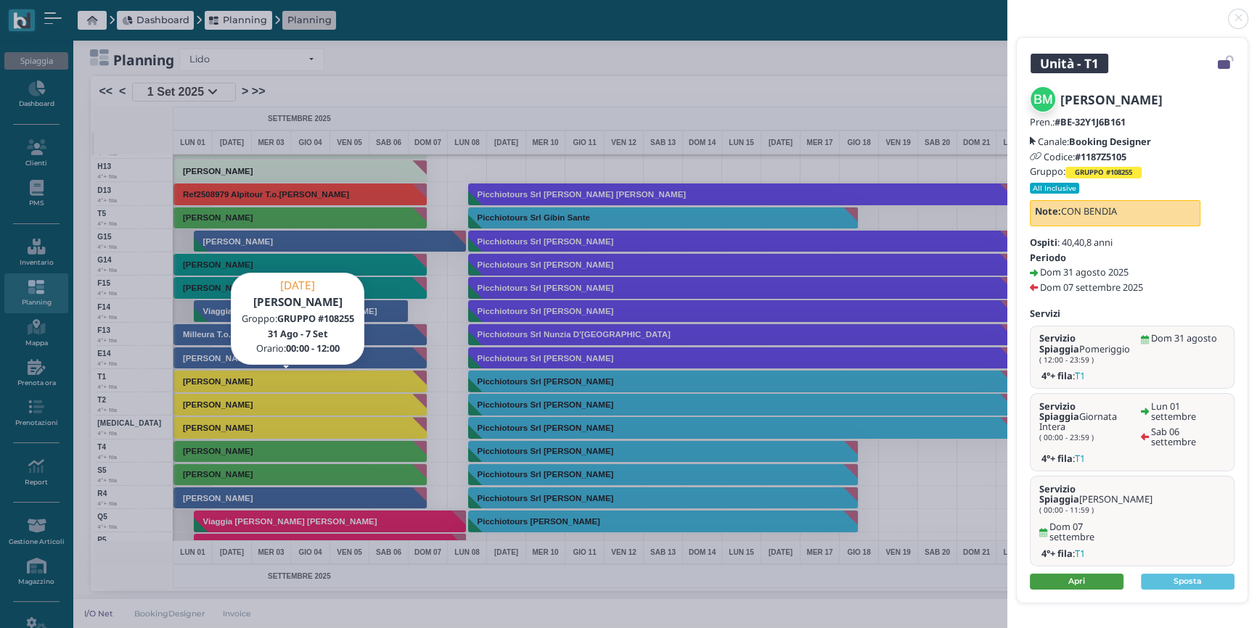
click at [1065, 574] on link "Apri" at bounding box center [1077, 582] width 94 height 16
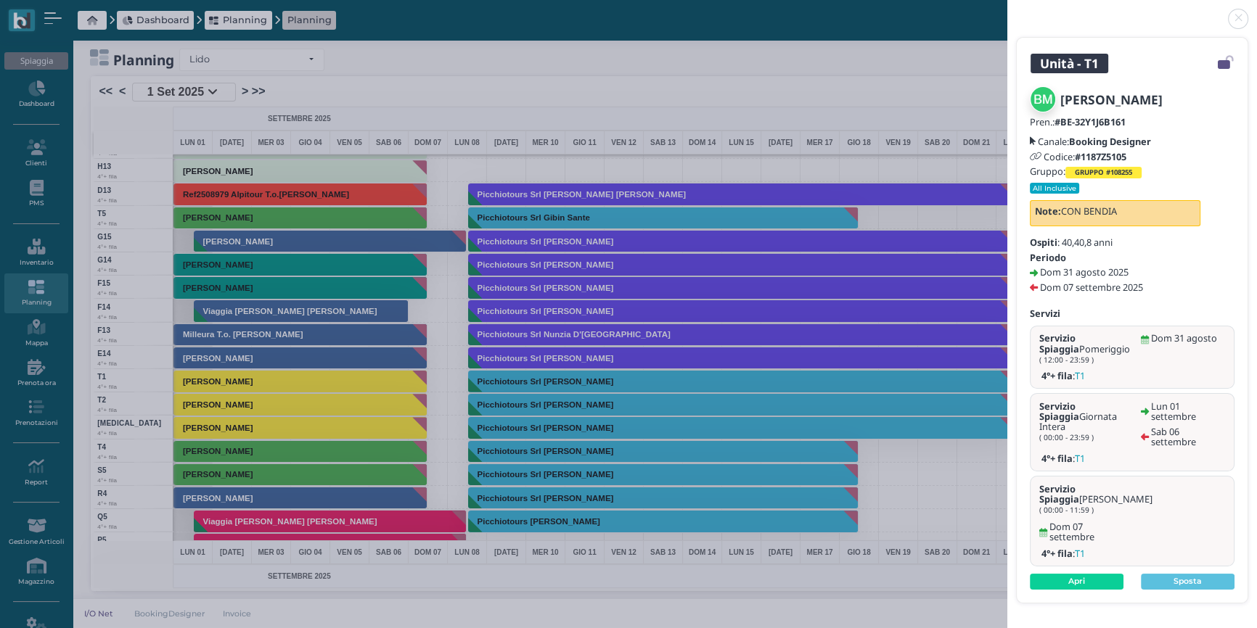
click at [399, 318] on div "Unità - T1 Bendia Marcello Pren.: #BE-32Y1J6B161 Canale: Booking Designer Codic…" at bounding box center [628, 314] width 1257 height 628
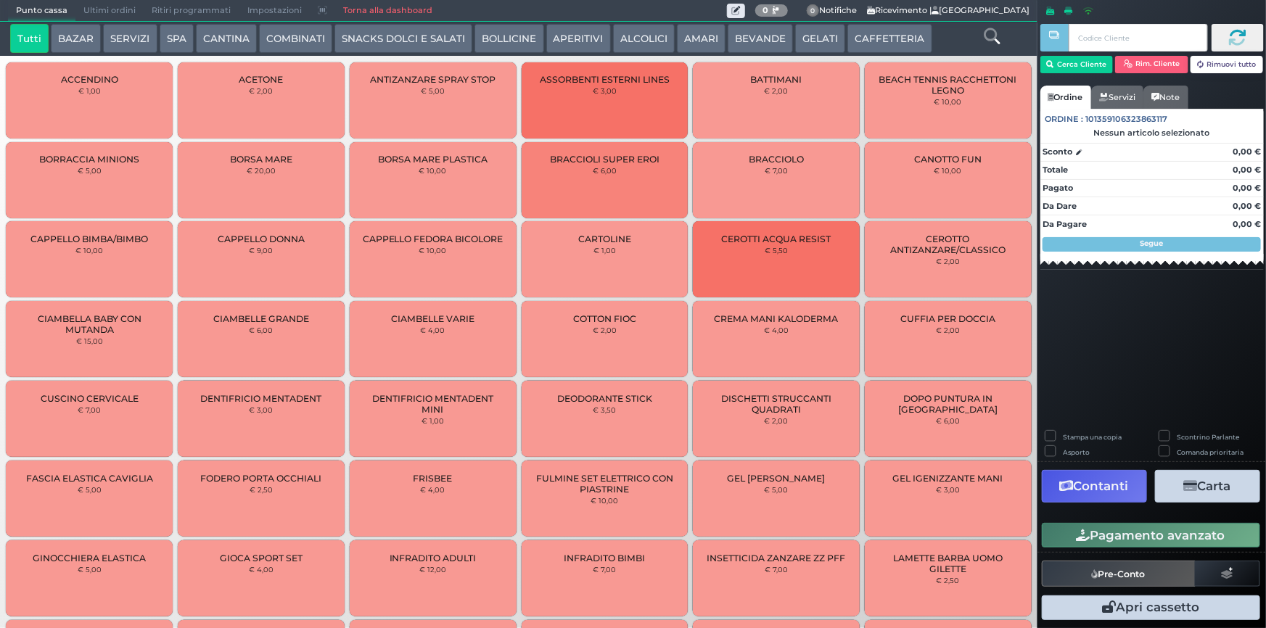
click at [138, 42] on button "SERVIZI" at bounding box center [130, 38] width 54 height 29
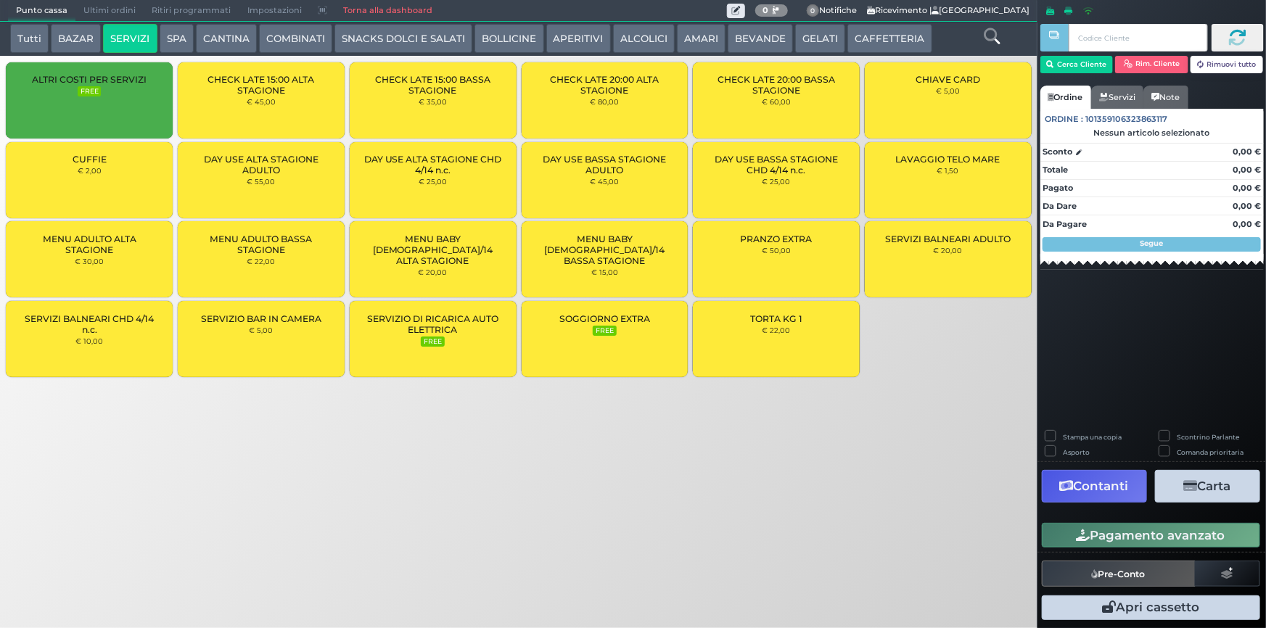
click at [809, 254] on div "PRANZO EXTRA € 50,00" at bounding box center [776, 259] width 167 height 76
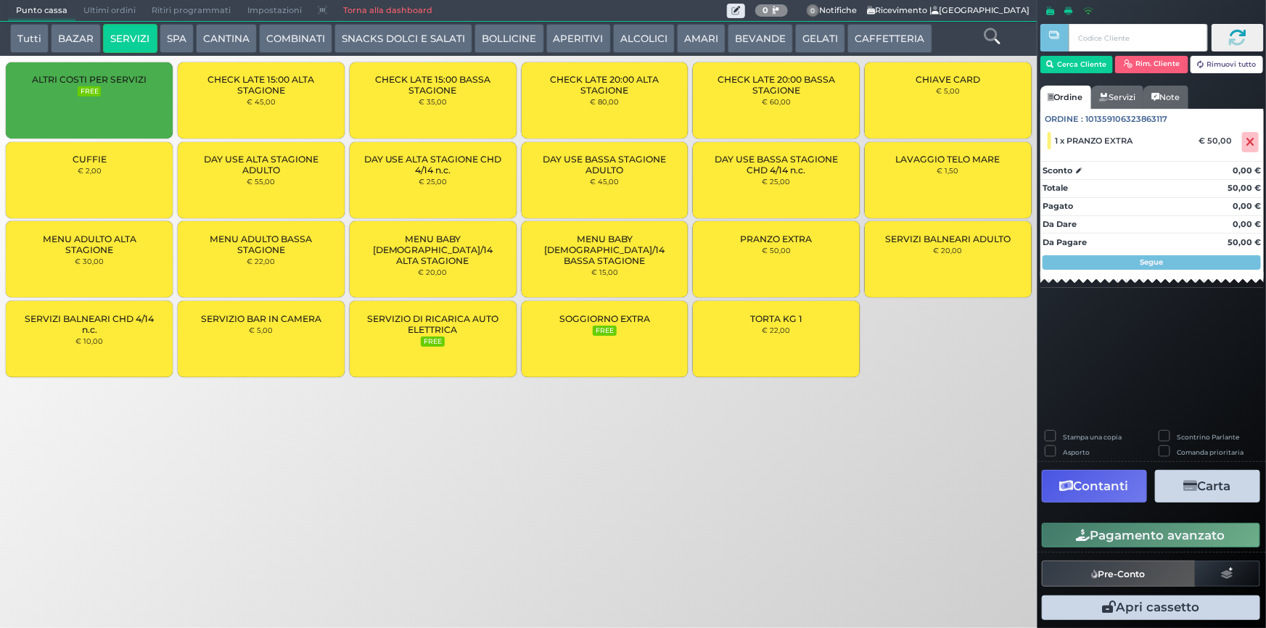
click at [1136, 540] on button "Pagamento avanzato" at bounding box center [1151, 535] width 218 height 25
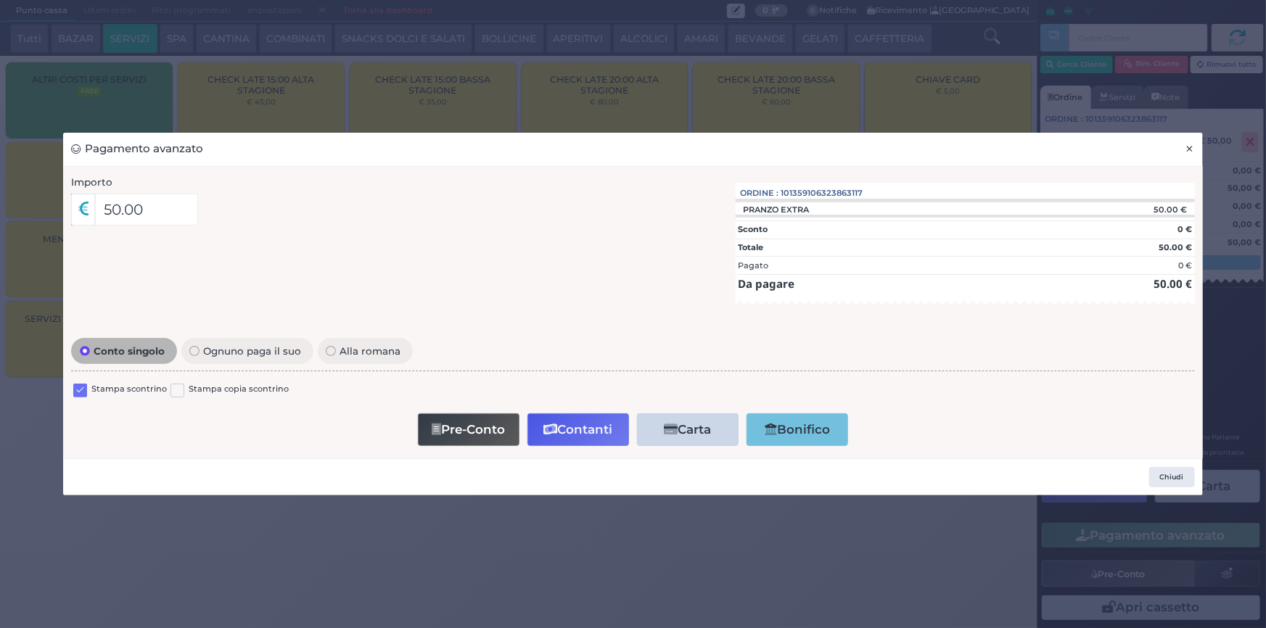
click at [1195, 154] on button "×" at bounding box center [1189, 149] width 25 height 33
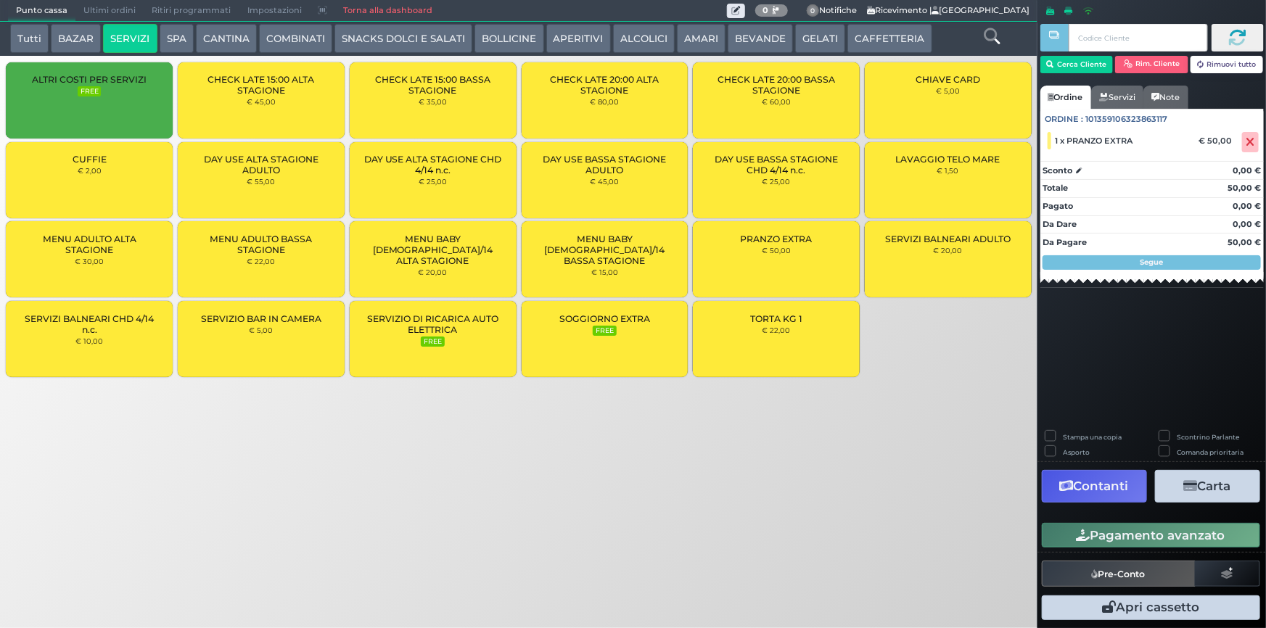
click at [1068, 441] on label "Stampa una copia" at bounding box center [1092, 436] width 59 height 9
checkbox input "true"
click at [1105, 491] on button "Contanti" at bounding box center [1094, 486] width 105 height 33
